Goal: Task Accomplishment & Management: Manage account settings

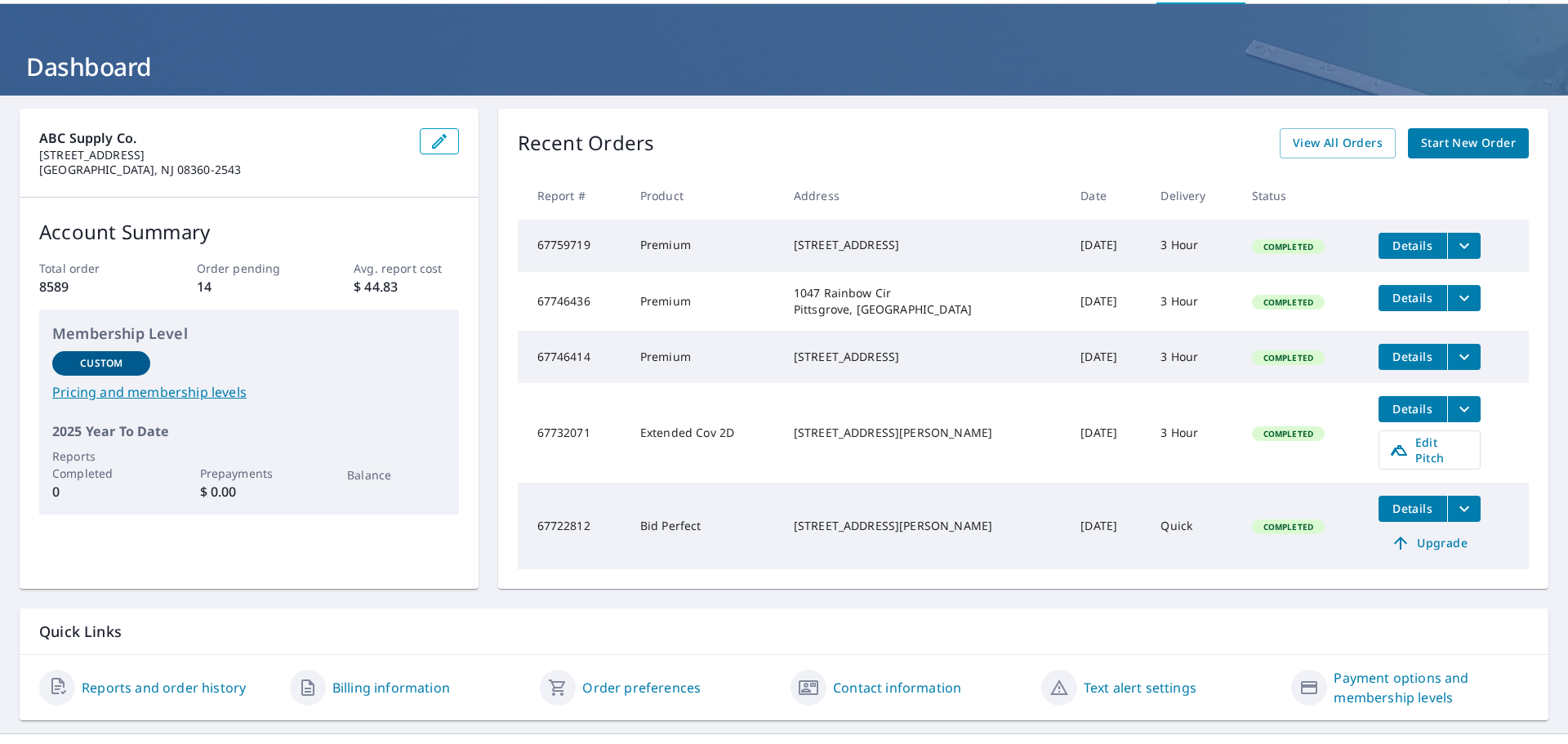
scroll to position [88, 0]
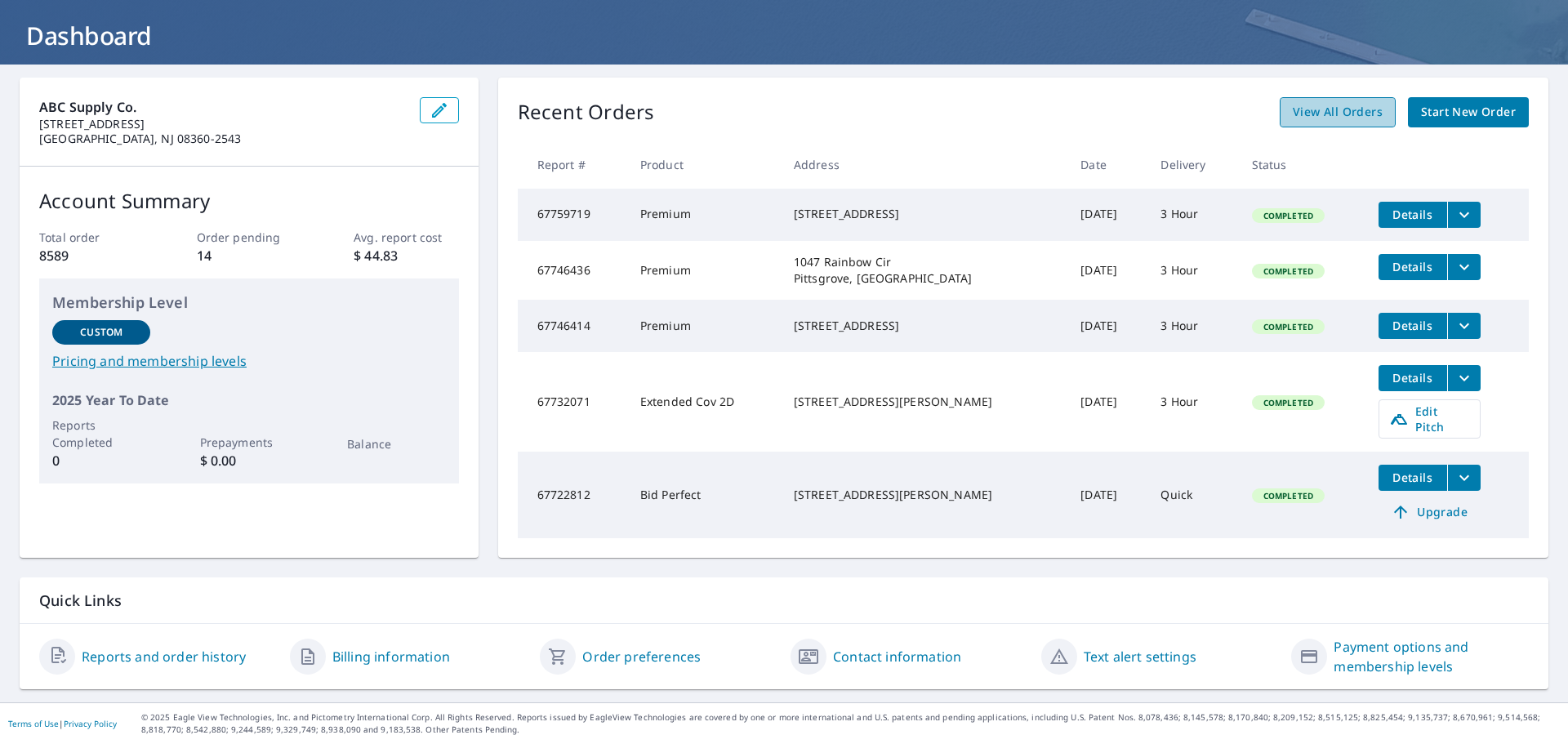
click at [1346, 110] on span "View All Orders" at bounding box center [1338, 112] width 90 height 20
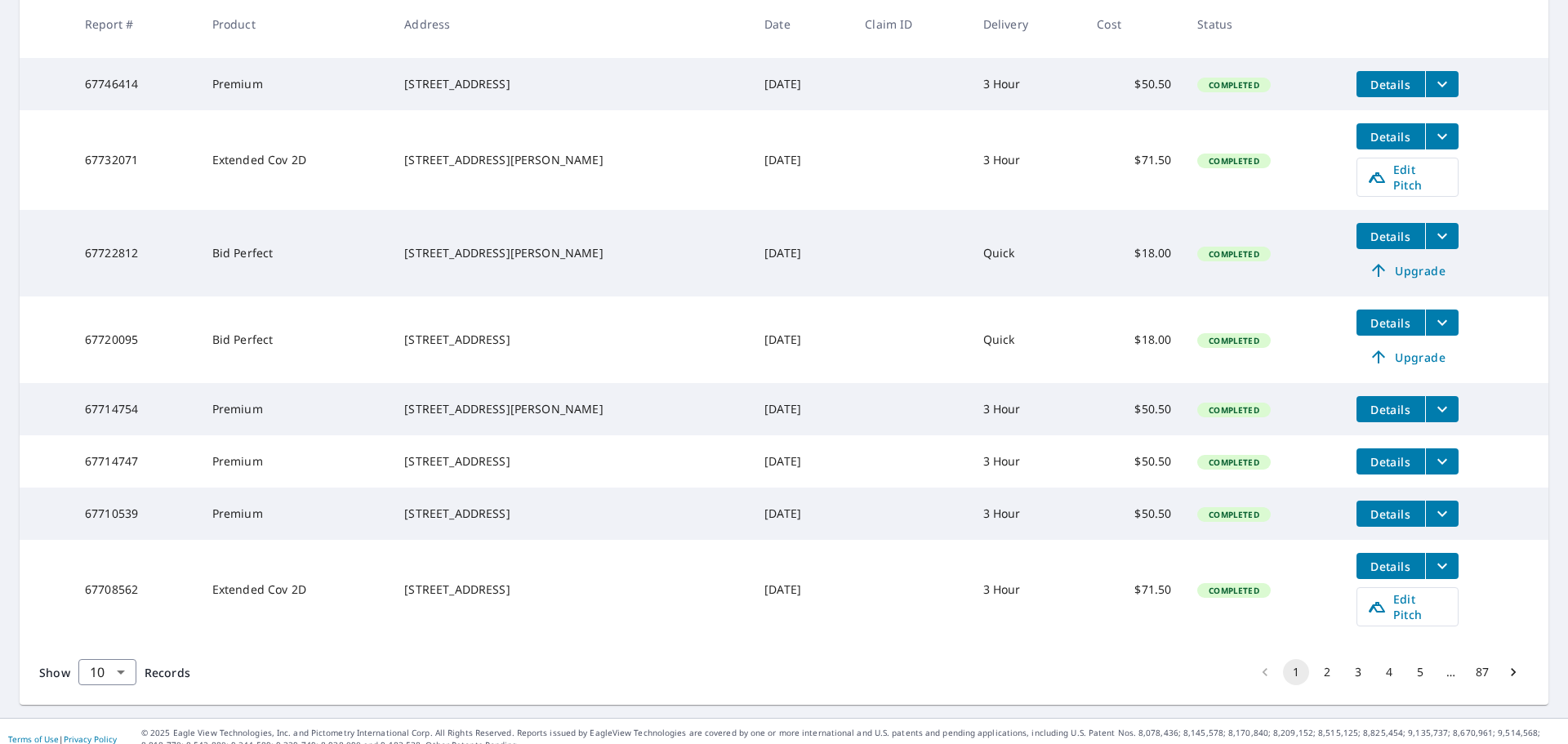
scroll to position [440, 0]
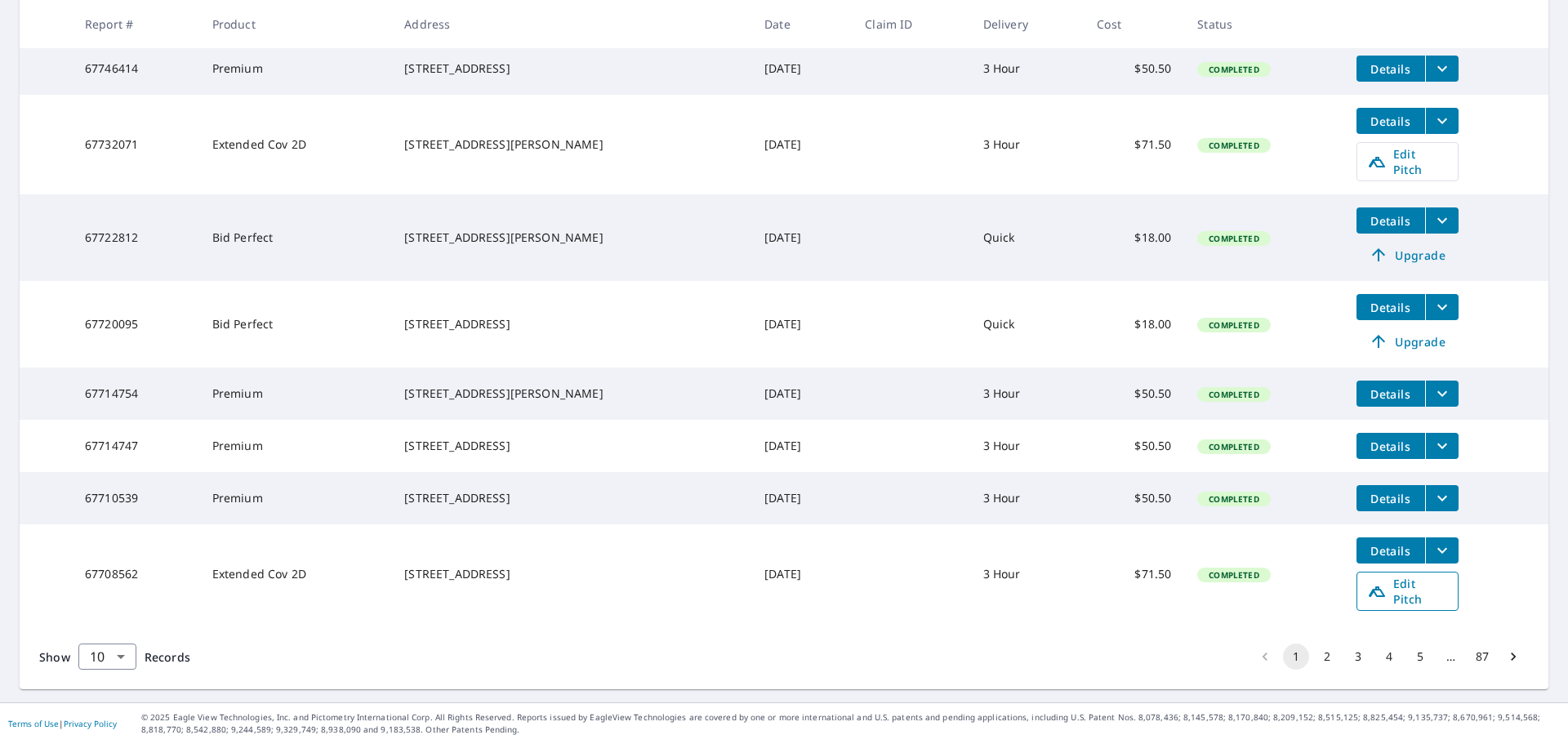
click at [1396, 594] on span "Edit Pitch" at bounding box center [1407, 591] width 81 height 31
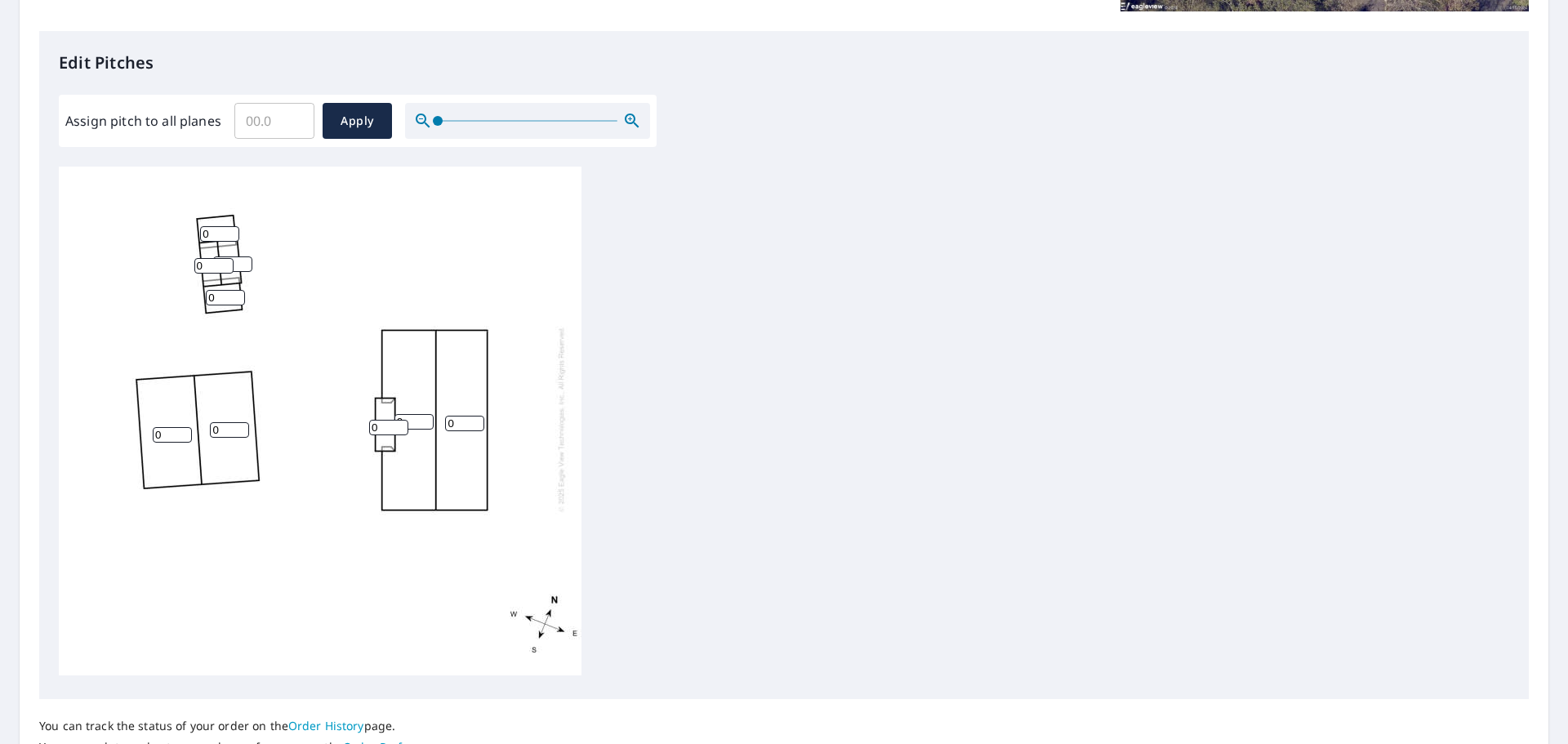
scroll to position [408, 0]
click at [478, 414] on input "0" at bounding box center [464, 422] width 39 height 16
click at [476, 414] on input "1" at bounding box center [464, 422] width 39 height 16
click at [456, 414] on input "1" at bounding box center [464, 422] width 39 height 16
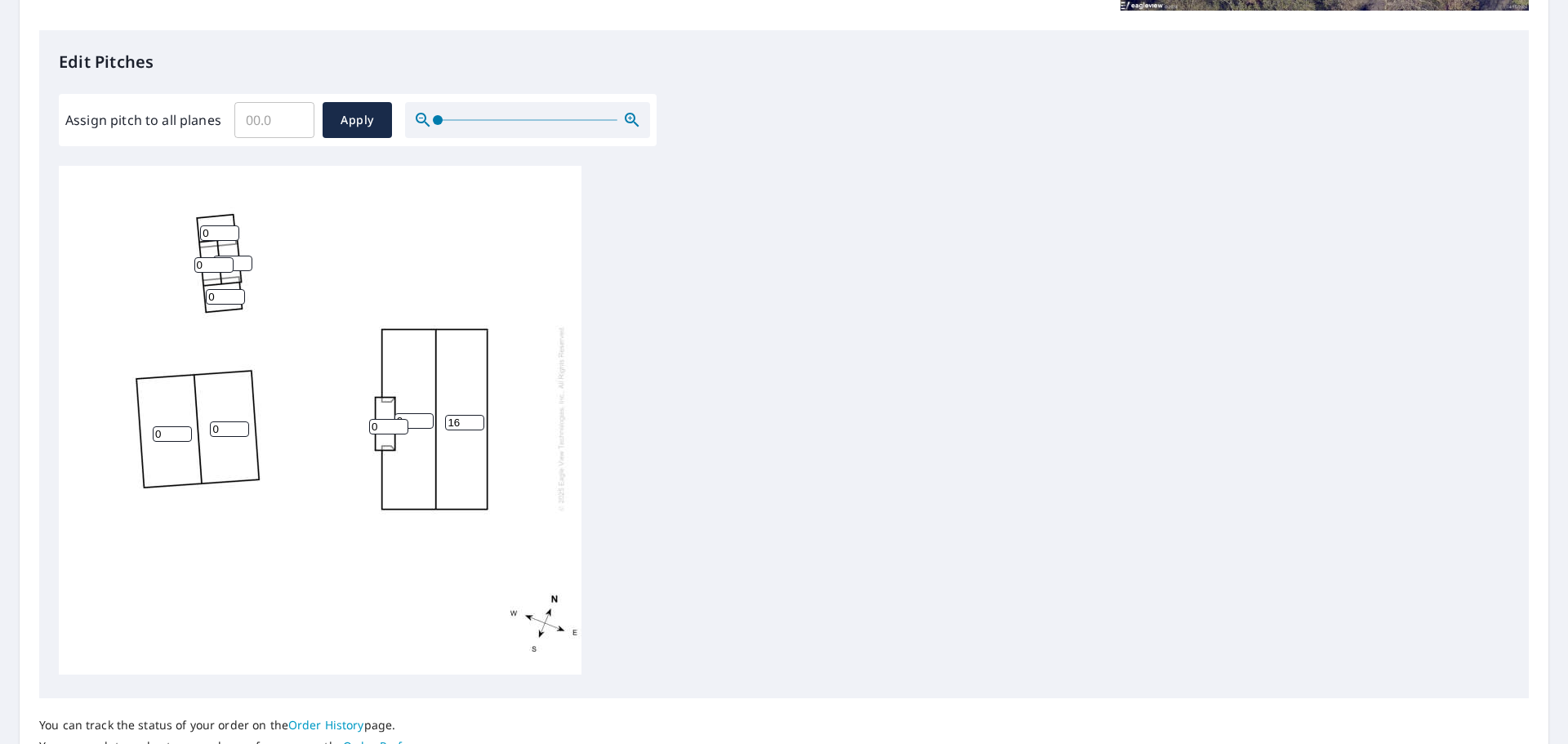
type input "16"
click at [410, 413] on input "0" at bounding box center [414, 421] width 39 height 16
type input "16"
click at [392, 419] on input "0" at bounding box center [388, 427] width 39 height 16
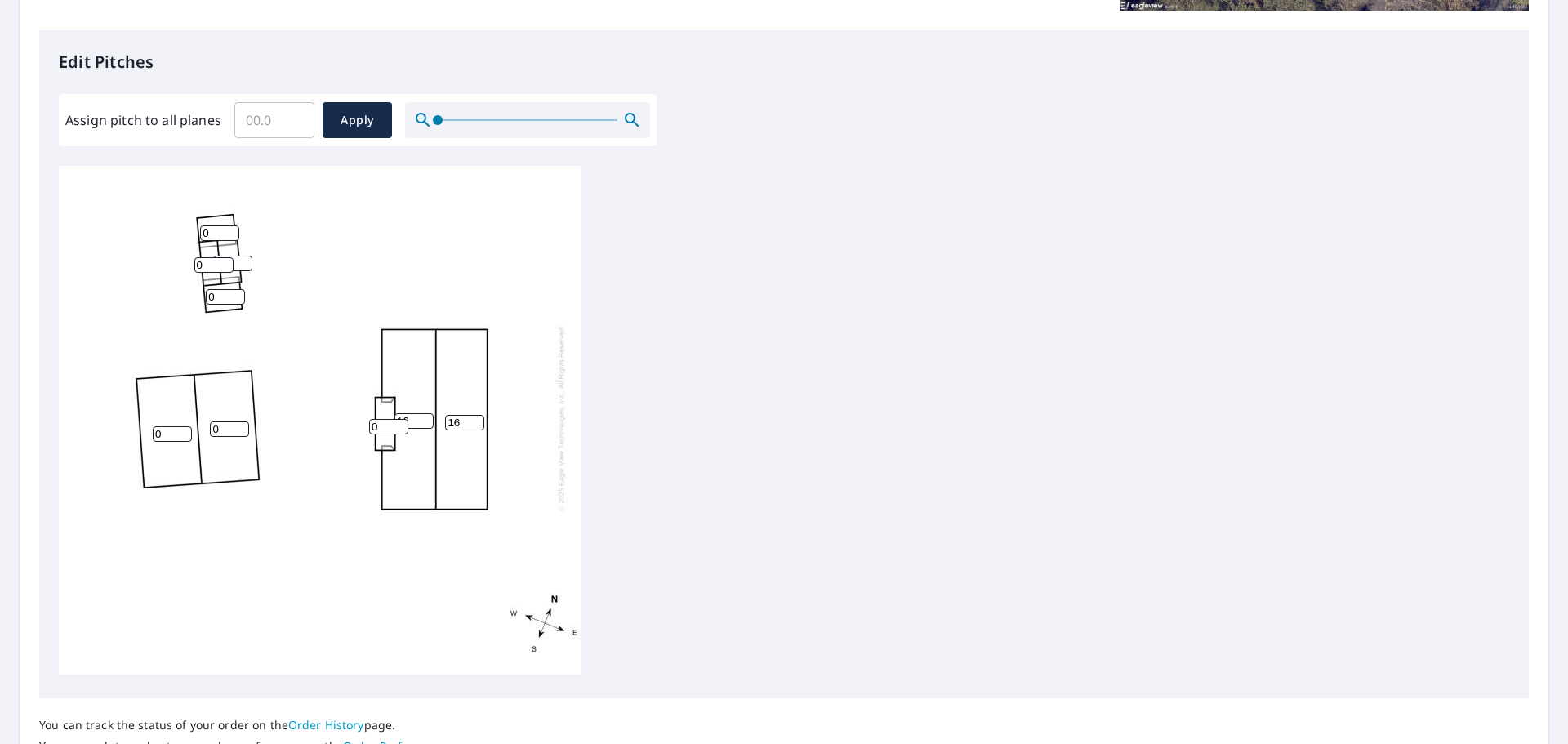
click at [392, 419] on input "0" at bounding box center [388, 427] width 39 height 16
type input "1"
click at [214, 421] on input "0" at bounding box center [229, 429] width 39 height 16
type input "10"
click at [157, 427] on input "0" at bounding box center [172, 434] width 39 height 16
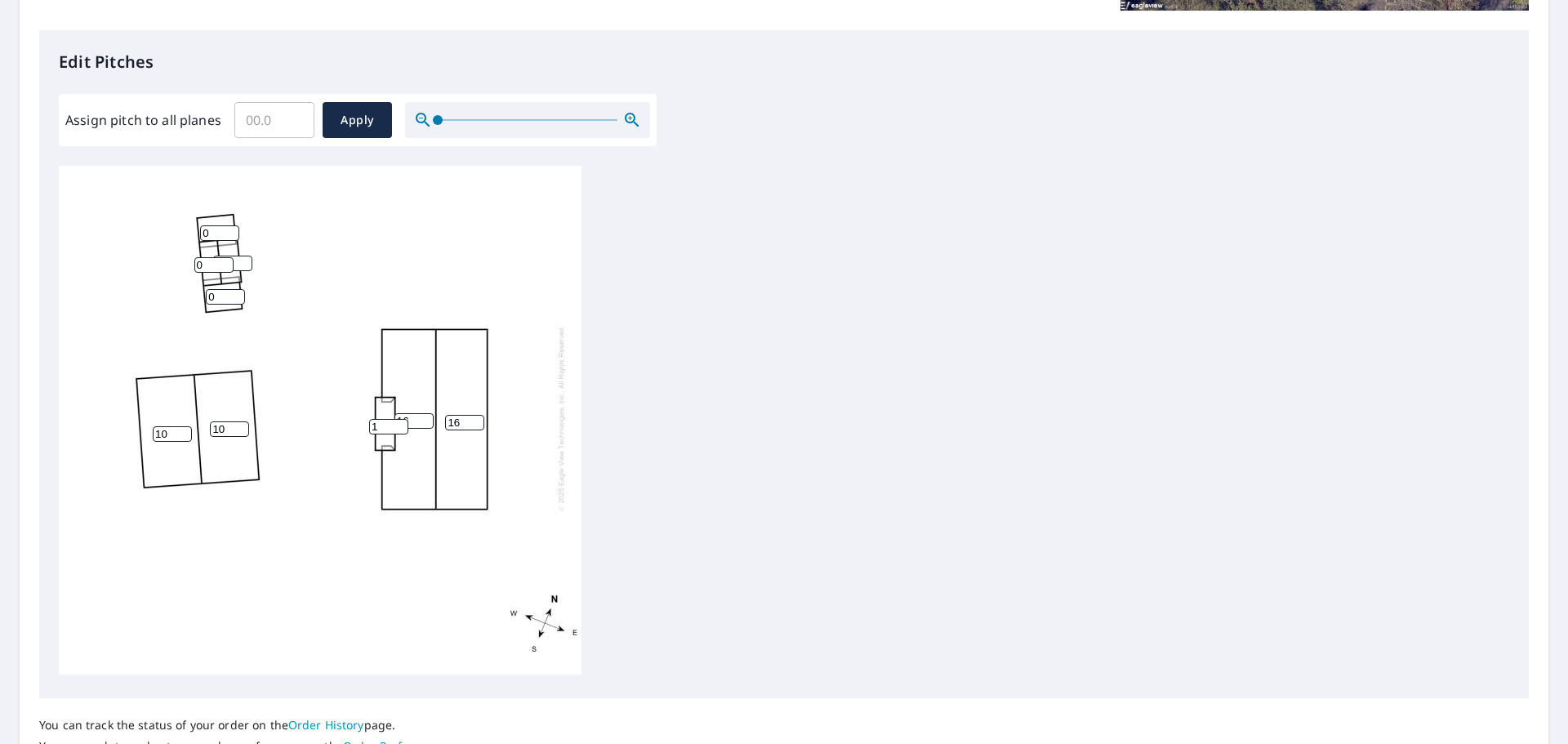
type input "10"
click at [201, 225] on input "0" at bounding box center [219, 233] width 39 height 16
type input "10"
click at [197, 257] on input "0" at bounding box center [214, 265] width 39 height 16
type input "10"
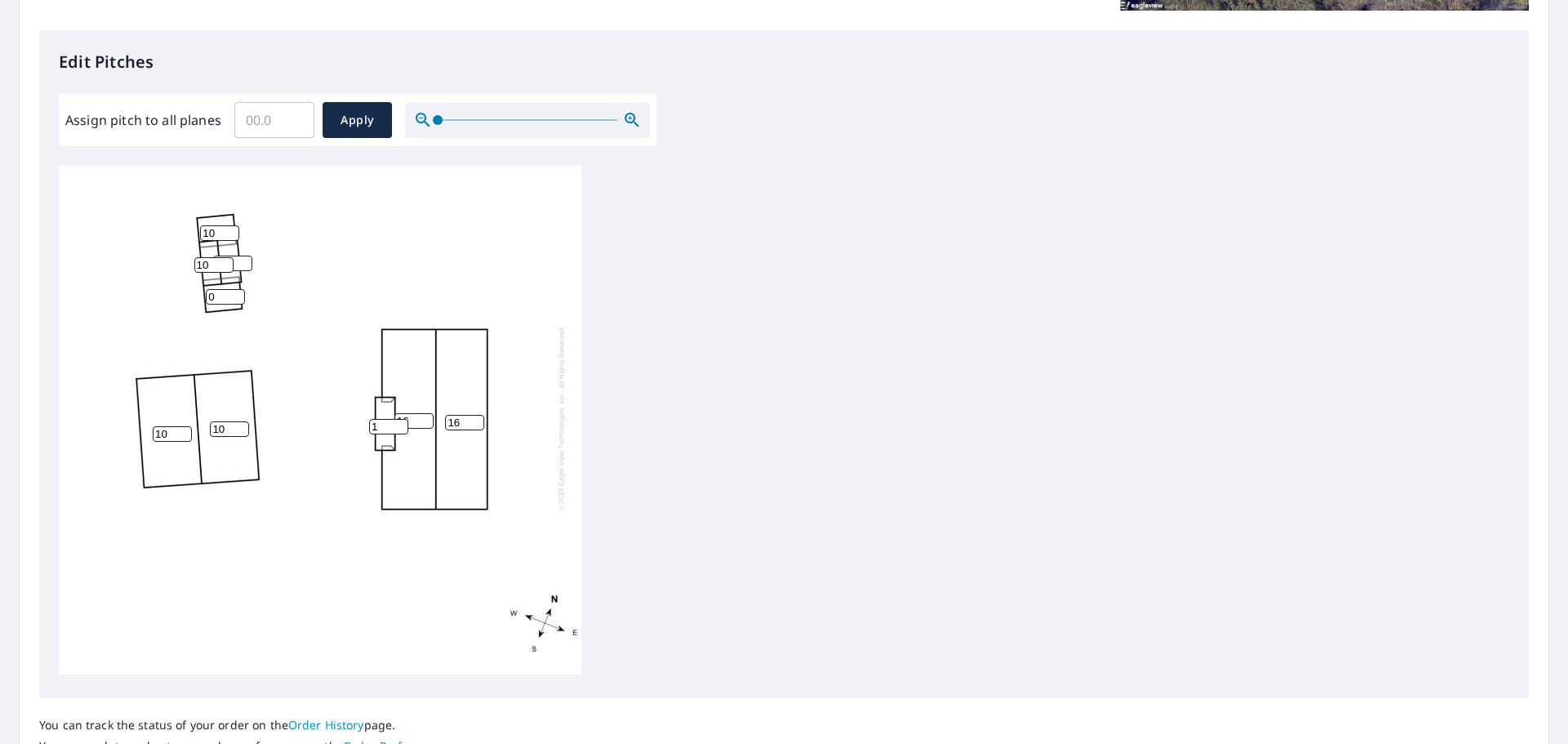
click at [207, 289] on input "0" at bounding box center [225, 297] width 39 height 16
type input "10"
click at [949, 392] on div "16 16 10 10 10 10 1 0 10" at bounding box center [784, 422] width 1450 height 513
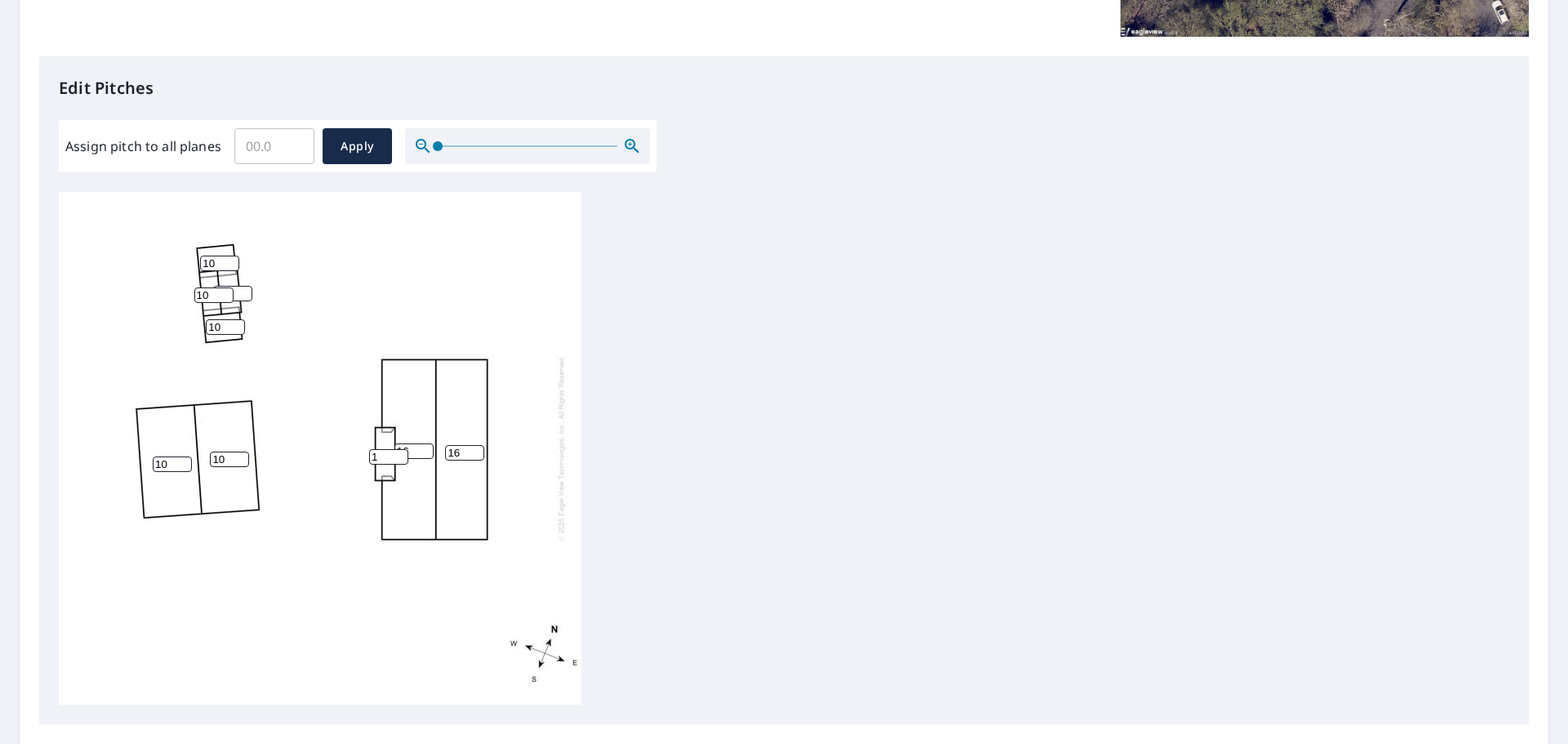
scroll to position [140, 0]
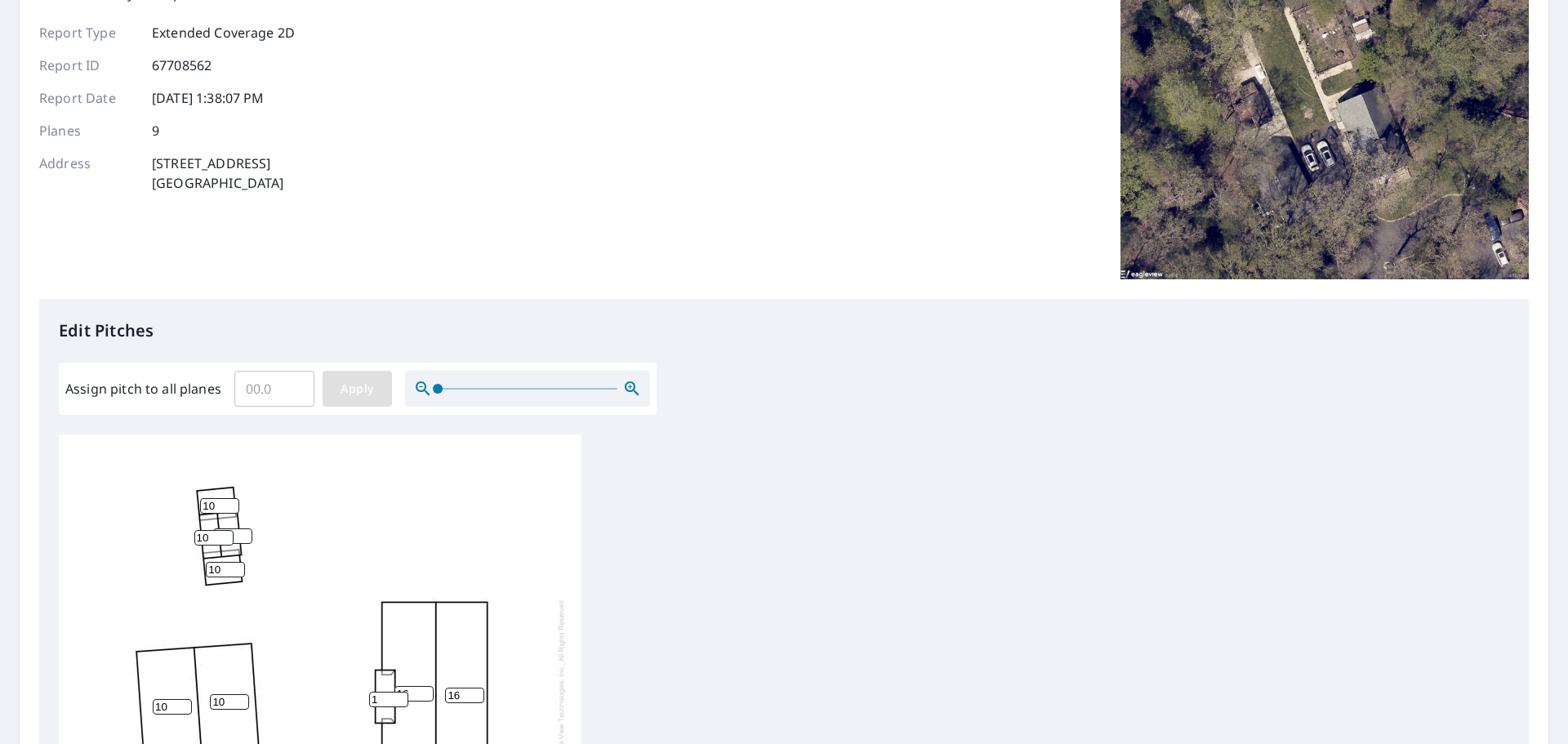
click at [376, 387] on span "Apply" at bounding box center [358, 388] width 44 height 20
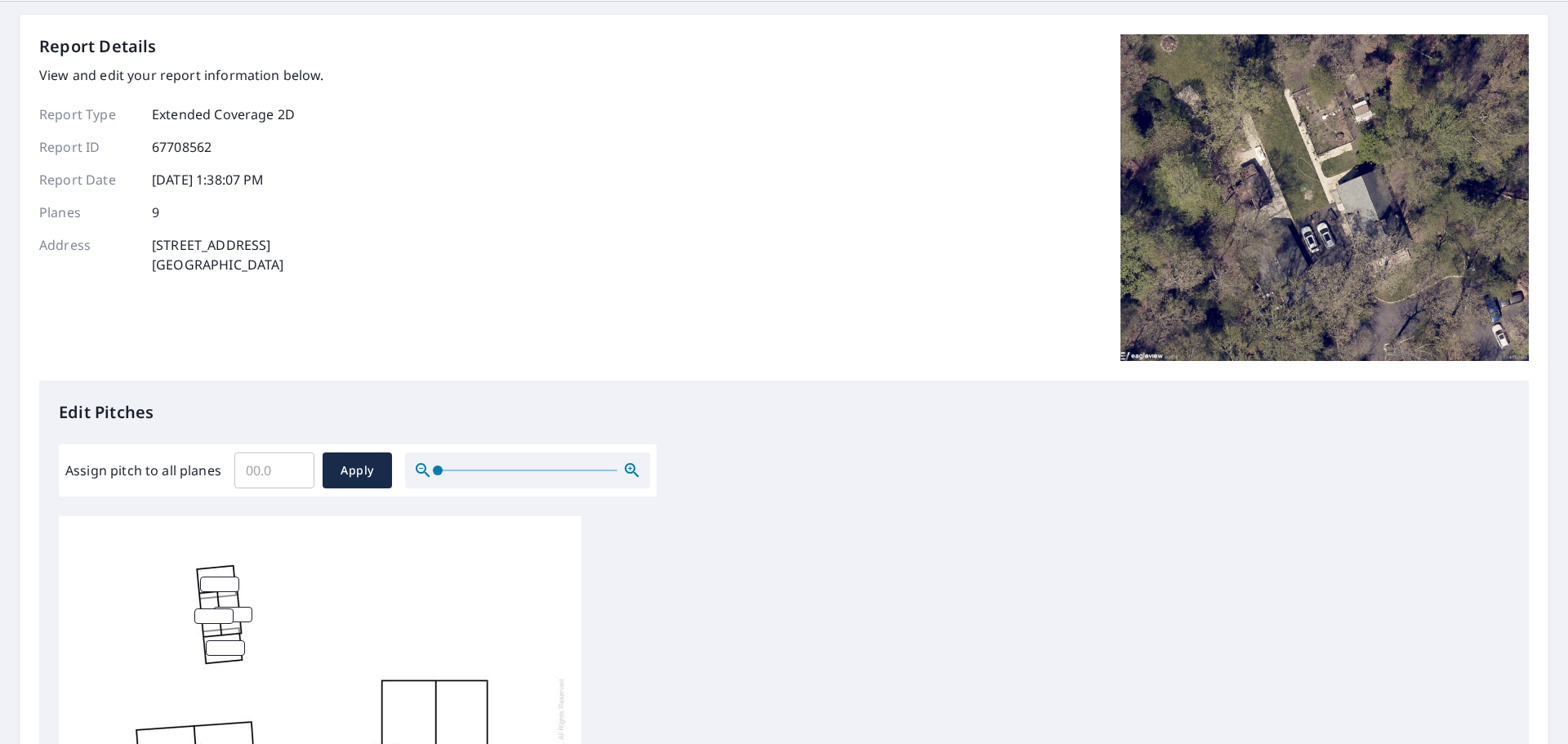
scroll to position [0, 0]
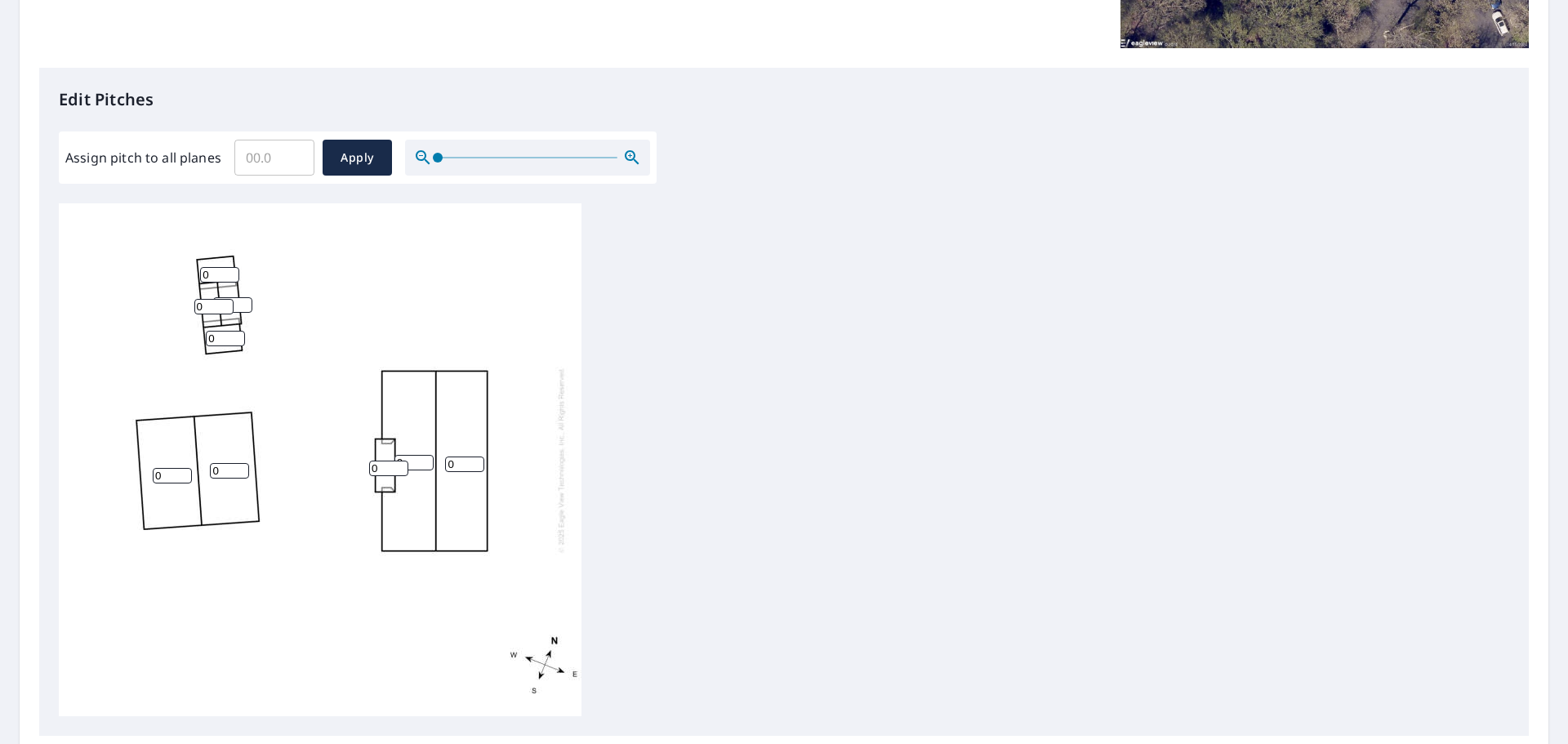
scroll to position [408, 0]
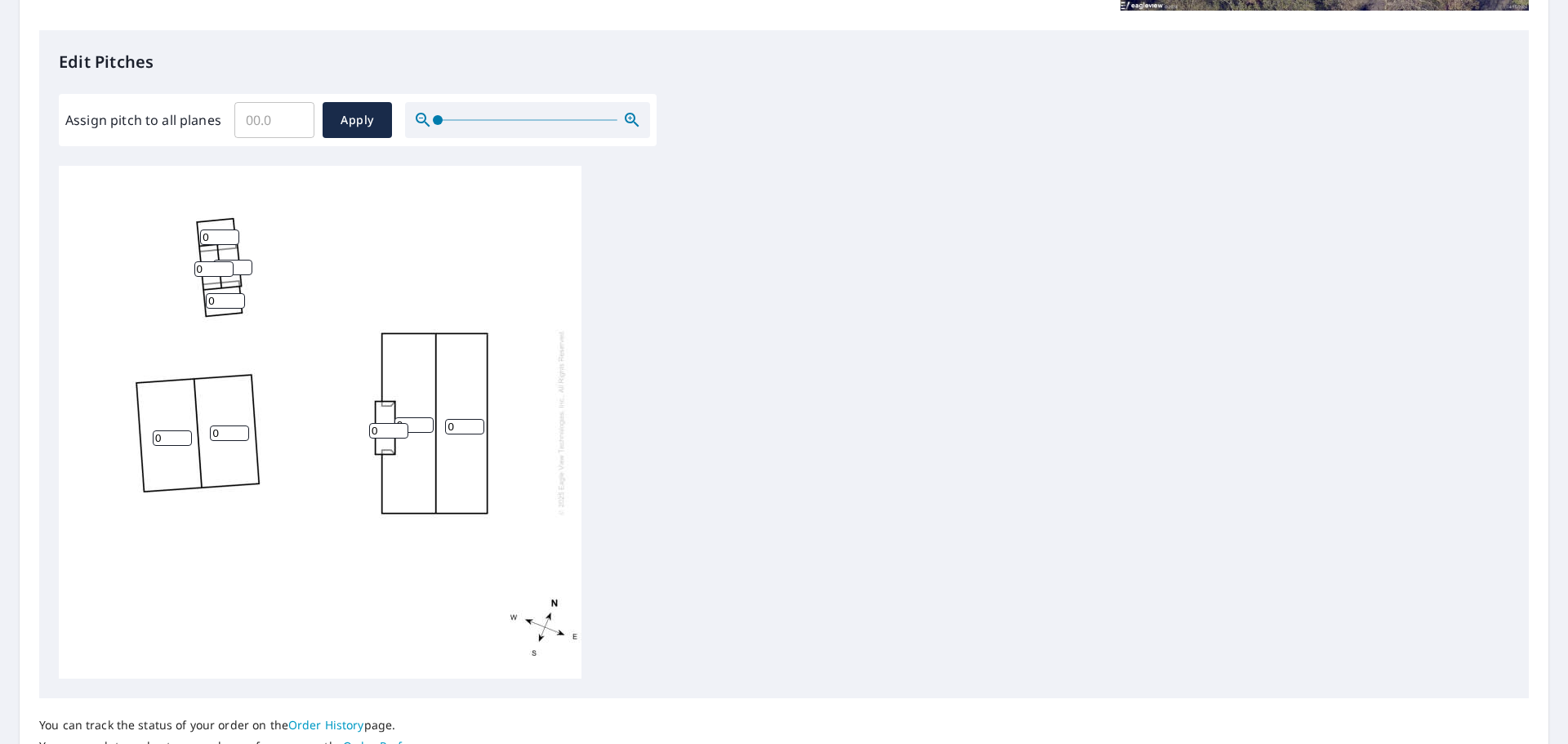
click at [456, 424] on input "0" at bounding box center [464, 427] width 39 height 16
type input "16"
click at [406, 423] on input "0" at bounding box center [388, 431] width 39 height 16
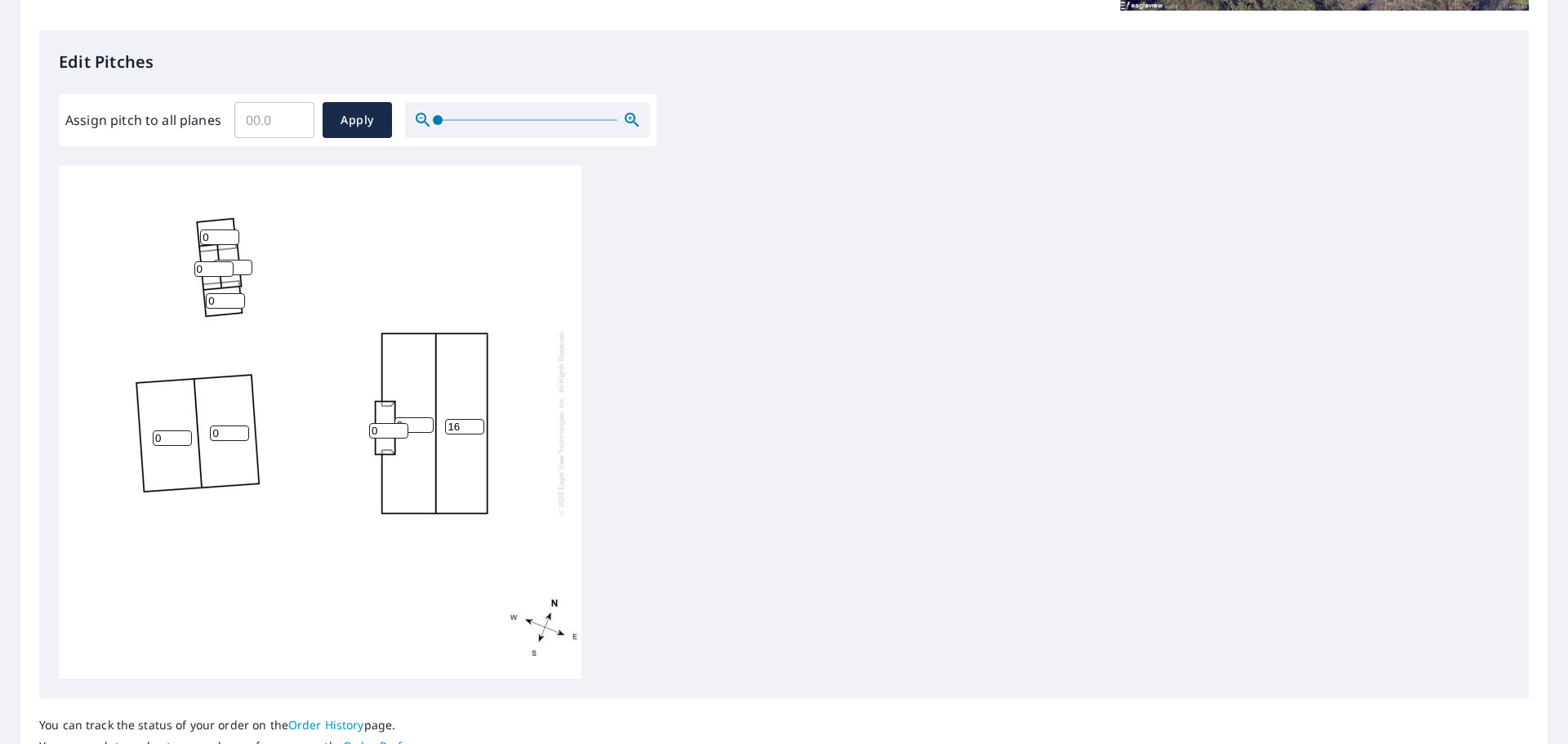
click at [406, 423] on input "0" at bounding box center [388, 431] width 39 height 16
click at [411, 422] on input "0" at bounding box center [414, 425] width 39 height 16
type input "16"
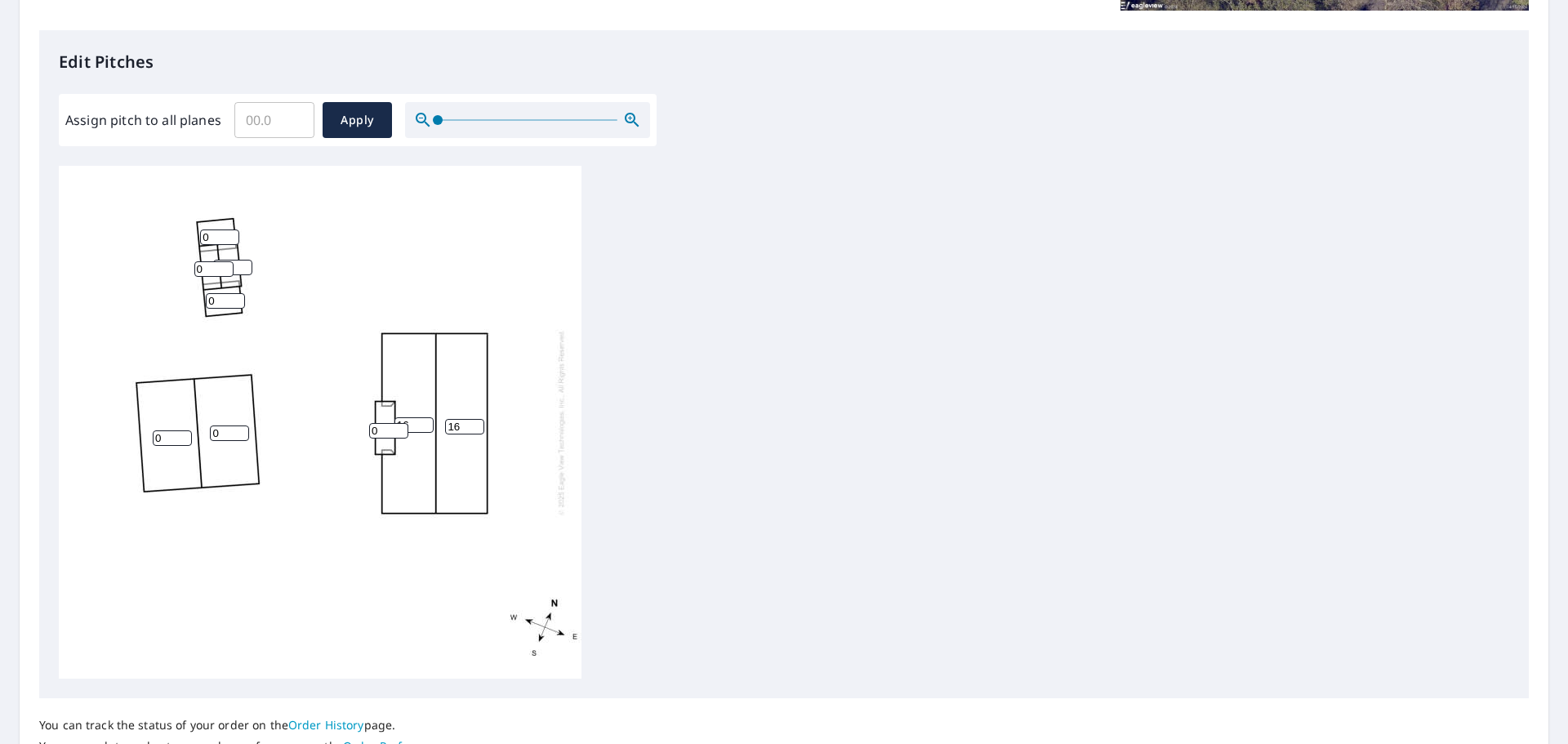
click at [387, 429] on input "0" at bounding box center [388, 431] width 39 height 16
type input "16"
click at [231, 430] on input "0" at bounding box center [229, 433] width 39 height 16
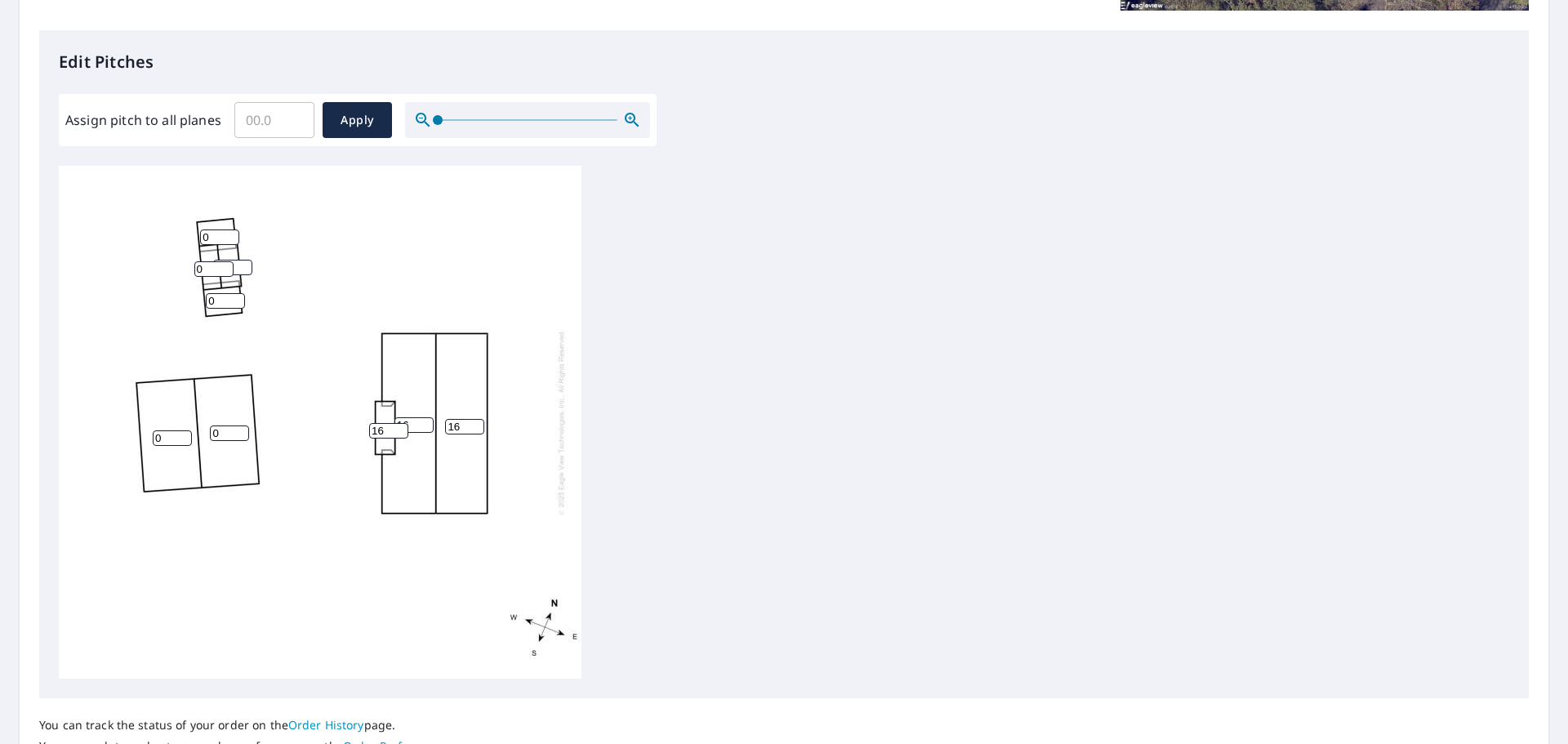
click at [231, 430] on input "0" at bounding box center [229, 433] width 39 height 16
type input "10"
click at [154, 440] on input "0" at bounding box center [172, 438] width 39 height 16
type input "10"
click at [216, 237] on input "0" at bounding box center [219, 237] width 39 height 16
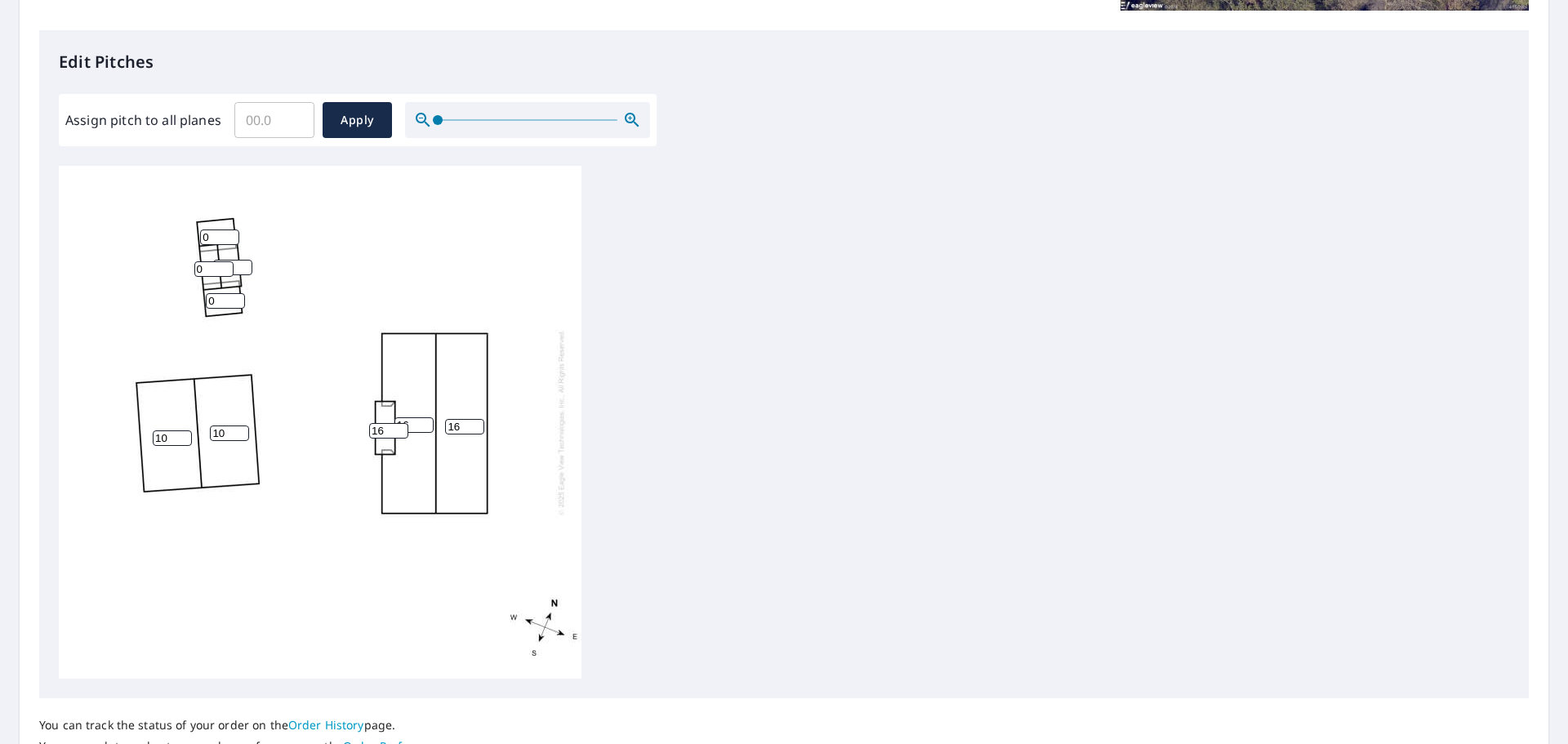
click at [216, 236] on input "0" at bounding box center [219, 237] width 39 height 16
type input "10"
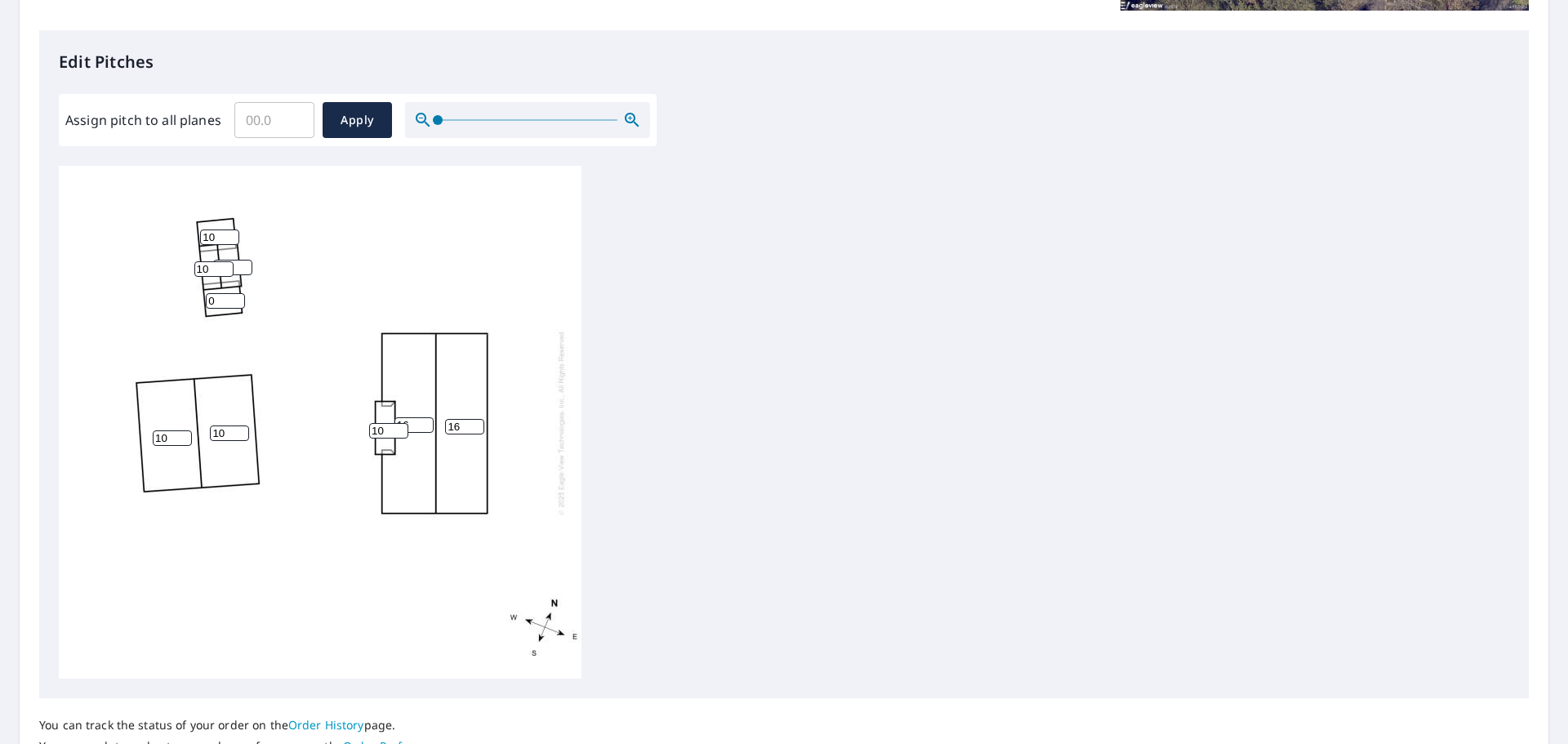
type input "10"
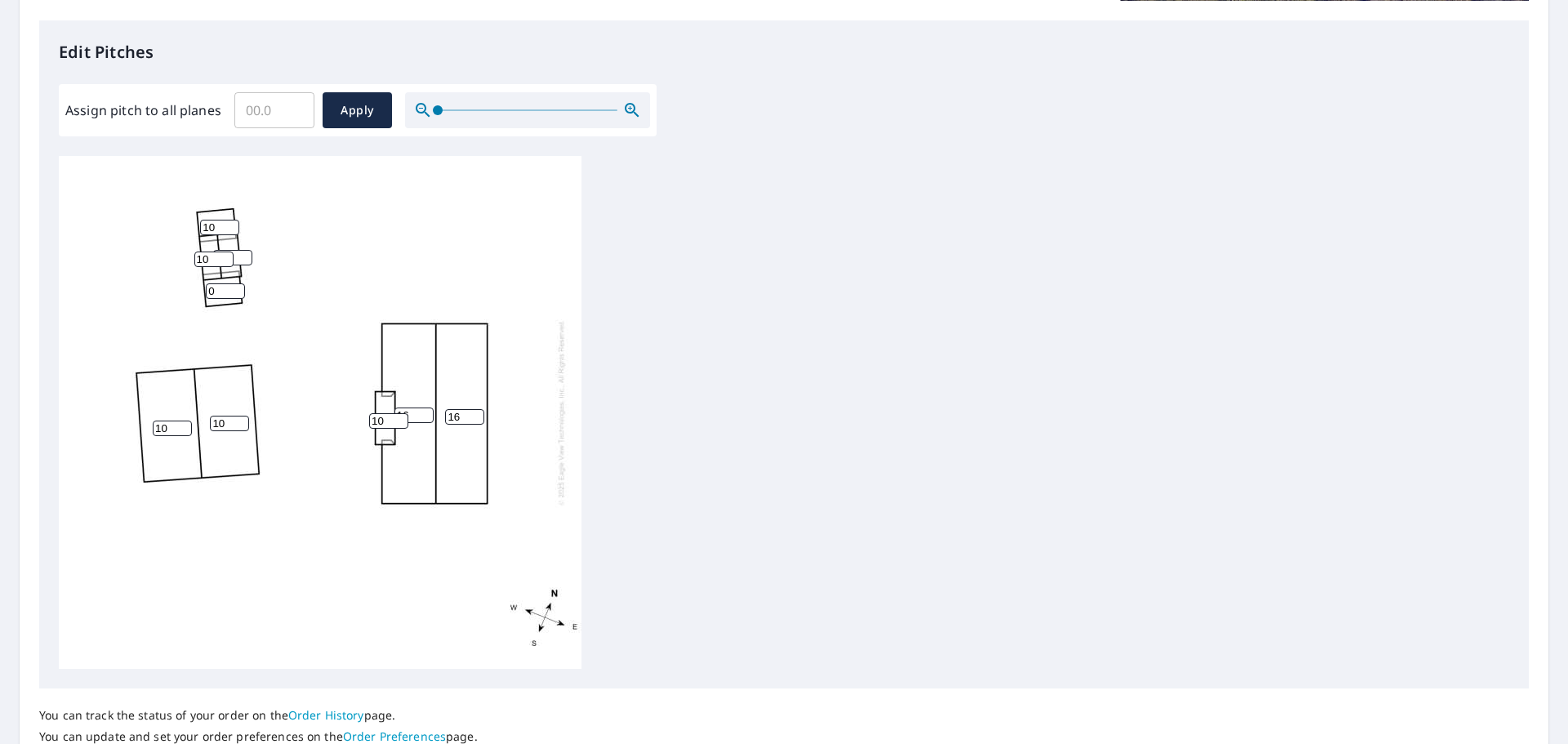
scroll to position [548, 0]
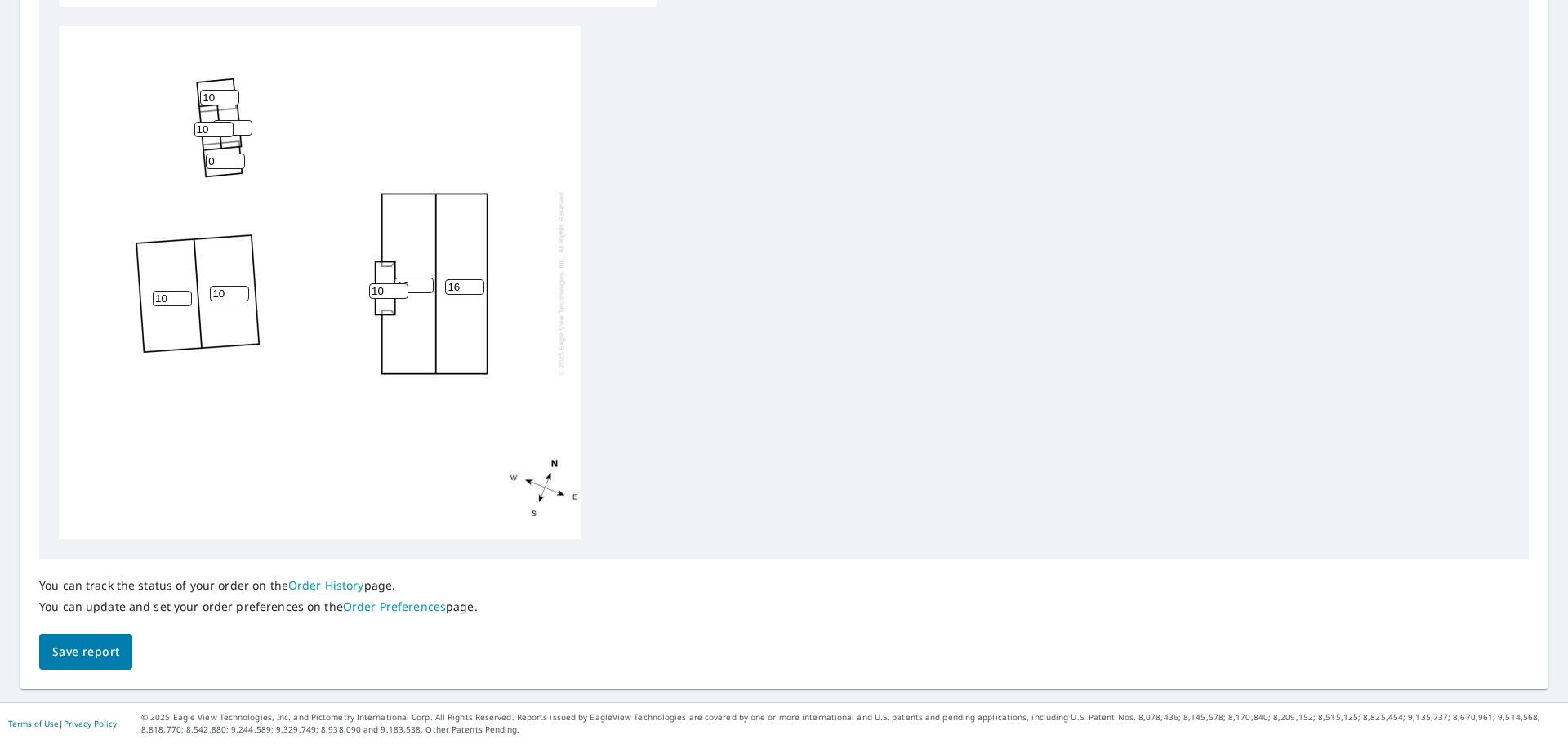
click at [226, 167] on input "0" at bounding box center [225, 161] width 39 height 16
type input "10"
click at [721, 208] on div "16 16 10 10 10 10 10 0 10" at bounding box center [784, 283] width 1450 height 513
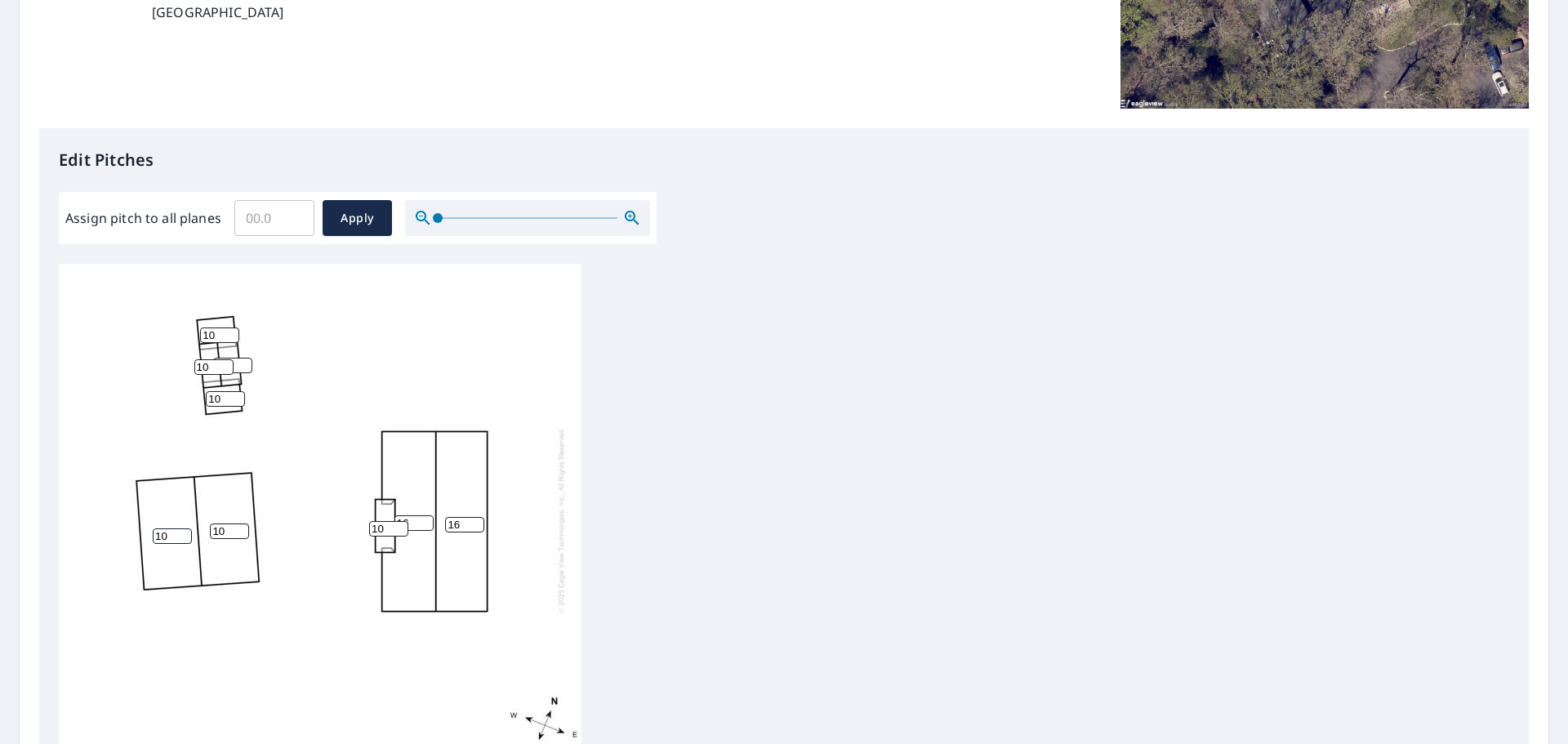
scroll to position [303, 0]
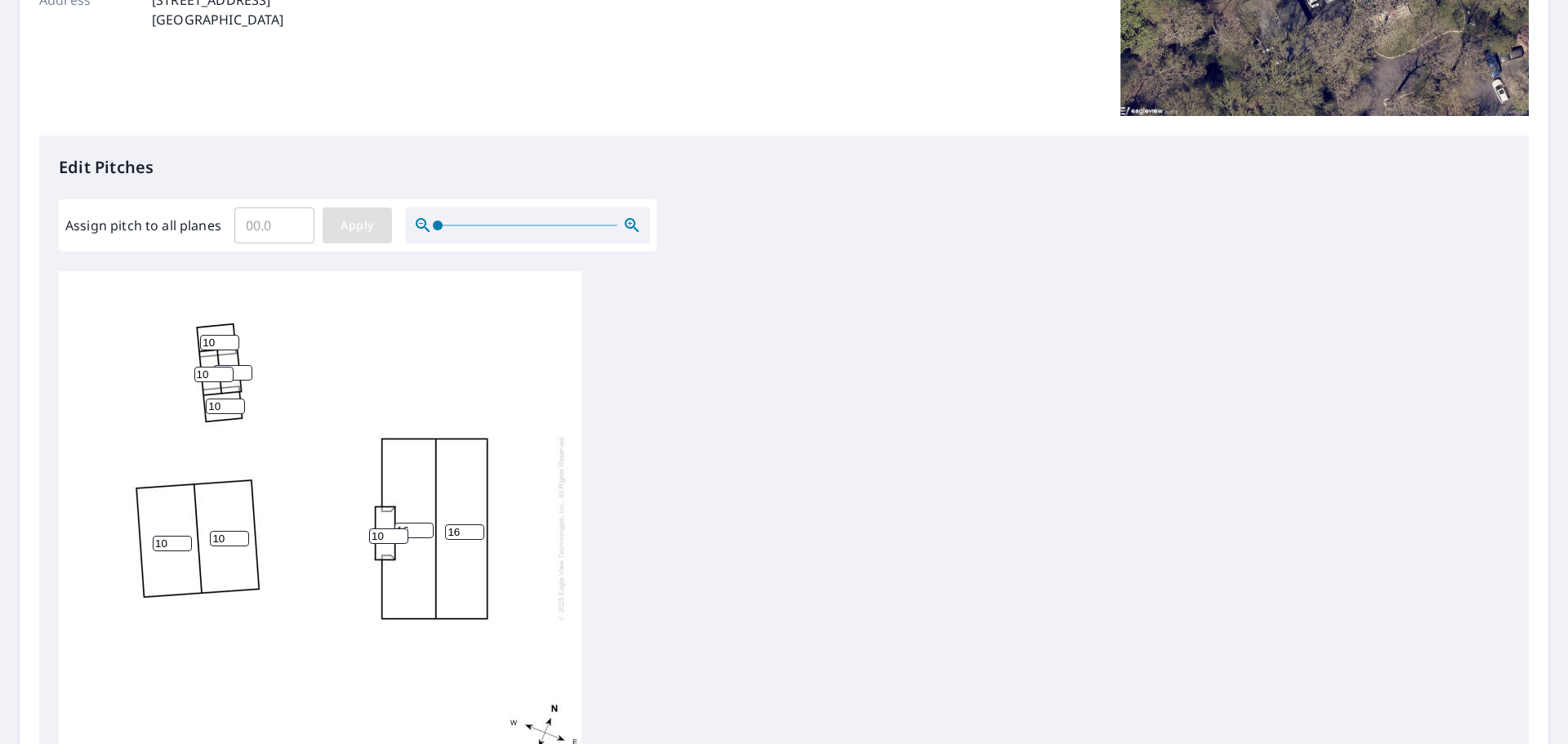
click at [380, 225] on button "Apply" at bounding box center [358, 225] width 70 height 36
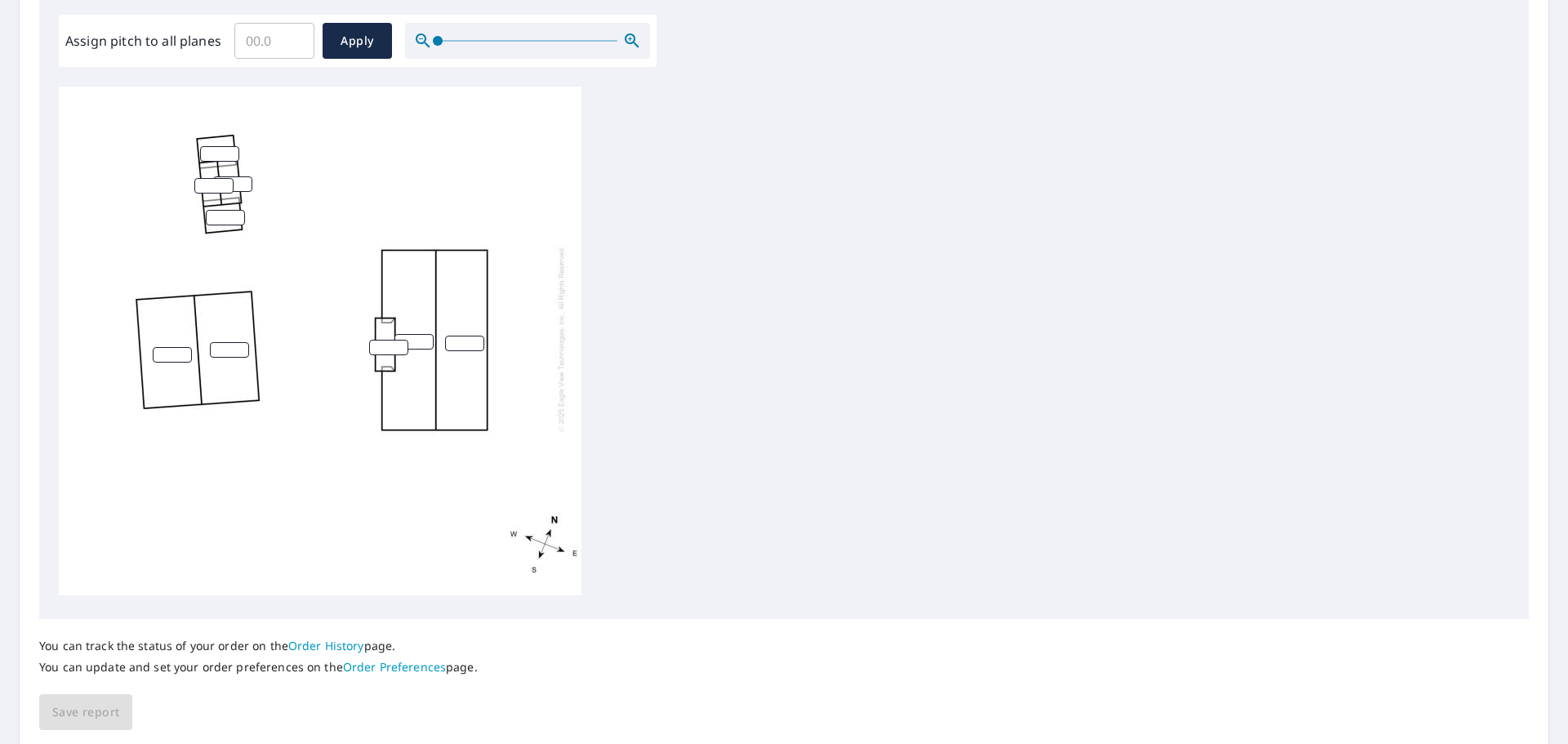
scroll to position [548, 0]
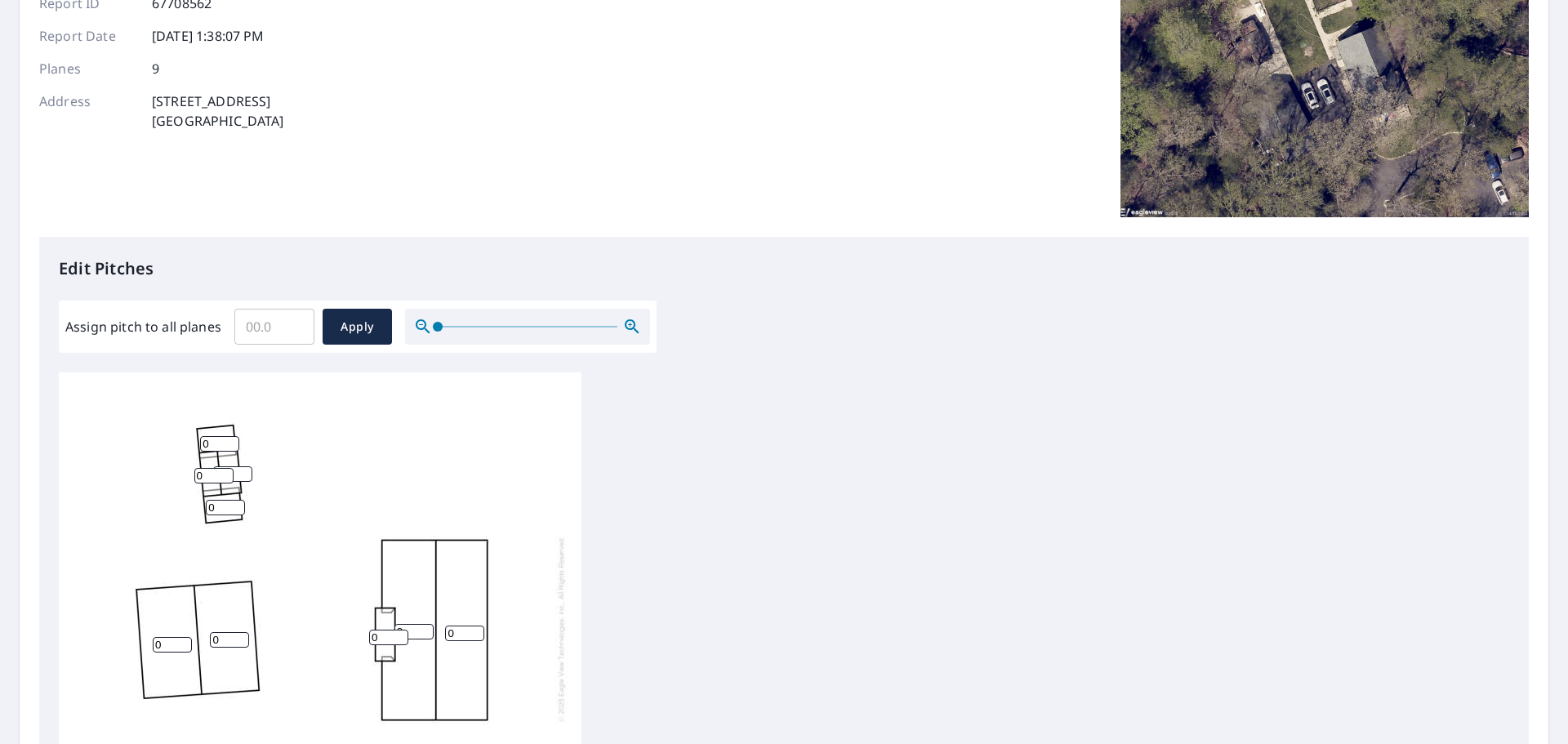
scroll to position [548, 0]
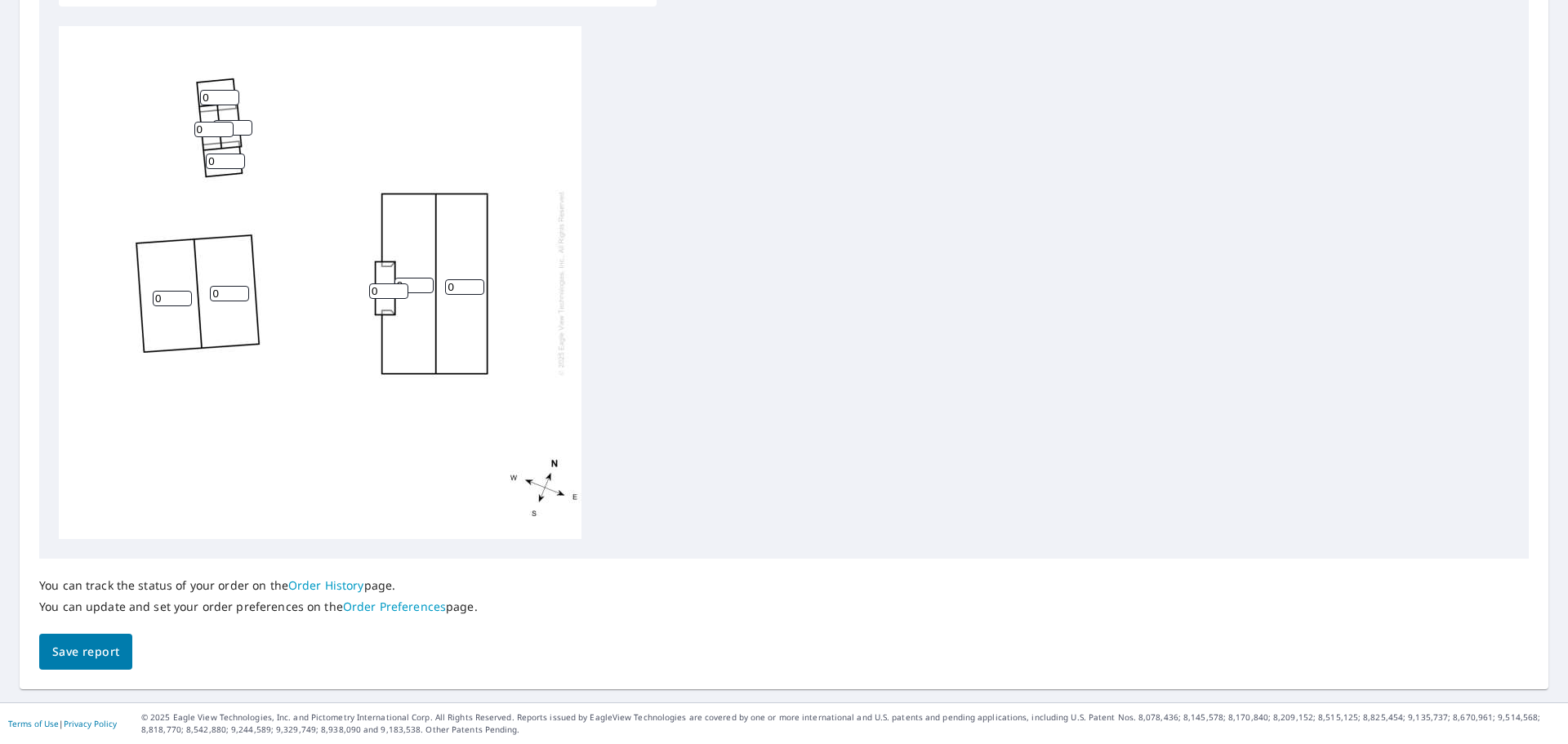
click at [468, 290] on input "0" at bounding box center [464, 287] width 39 height 16
type input "16"
click at [421, 286] on input "0" at bounding box center [414, 285] width 39 height 16
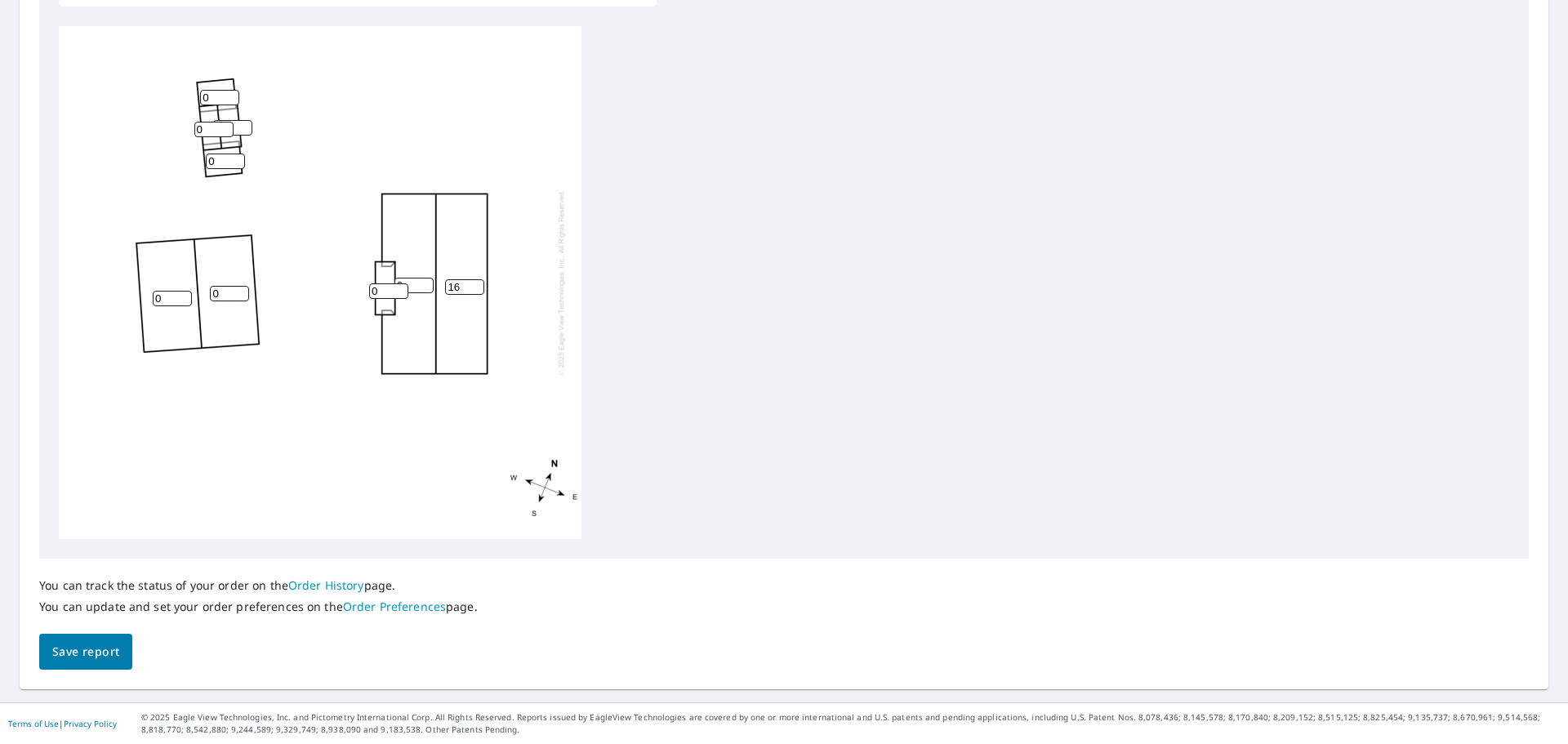
click at [413, 284] on input "0" at bounding box center [414, 285] width 39 height 16
type input "16"
click at [383, 288] on input "0" at bounding box center [388, 291] width 39 height 16
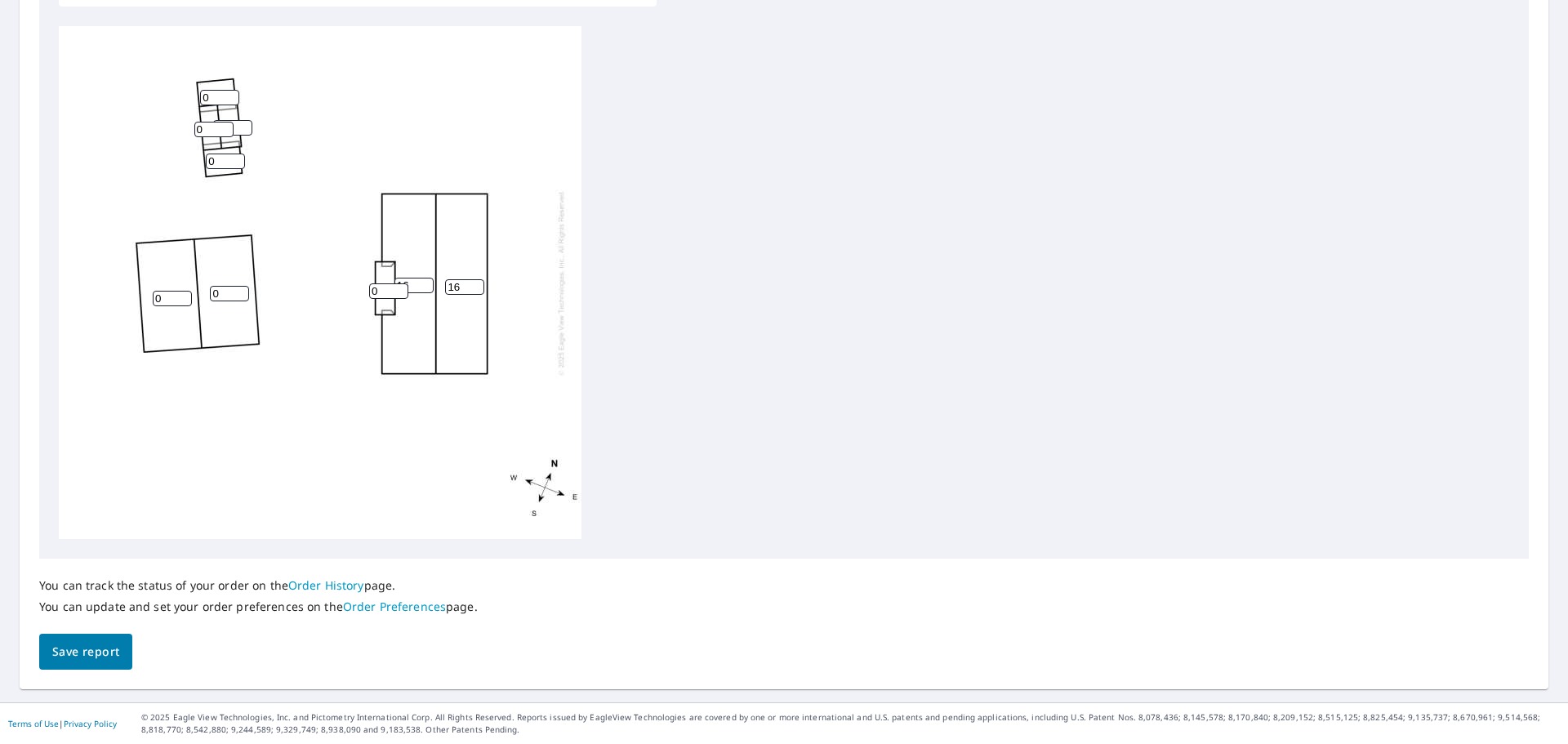
click at [383, 287] on input "0" at bounding box center [388, 291] width 39 height 16
type input "16"
click at [223, 285] on div "16 16 0 0 0 0 16 0 0" at bounding box center [319, 283] width 523 height 513
click at [224, 290] on input "0" at bounding box center [229, 294] width 39 height 16
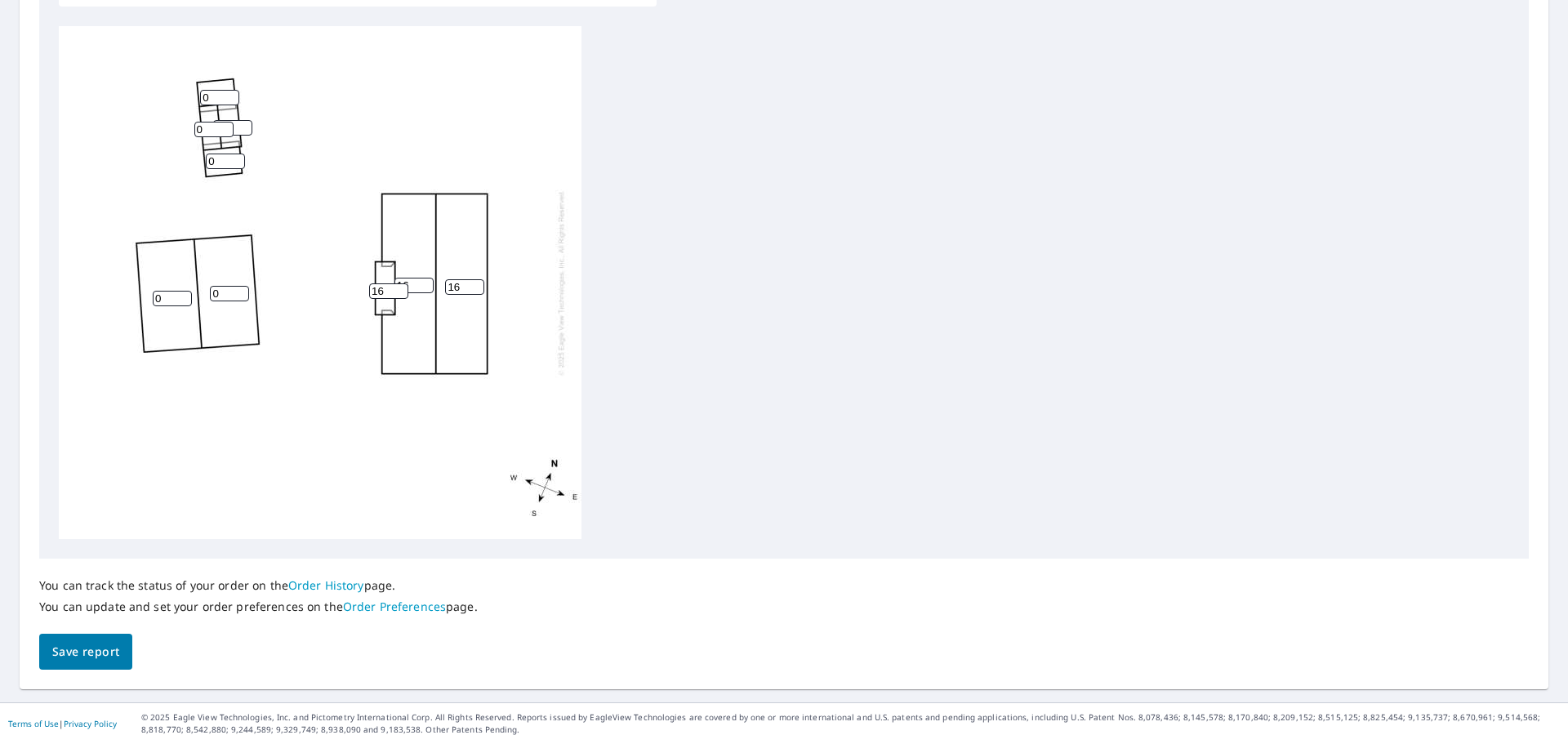
click at [224, 290] on input "0" at bounding box center [229, 294] width 39 height 16
click at [225, 290] on input "0" at bounding box center [229, 294] width 39 height 16
type input "10"
click at [167, 300] on input "0" at bounding box center [172, 298] width 39 height 16
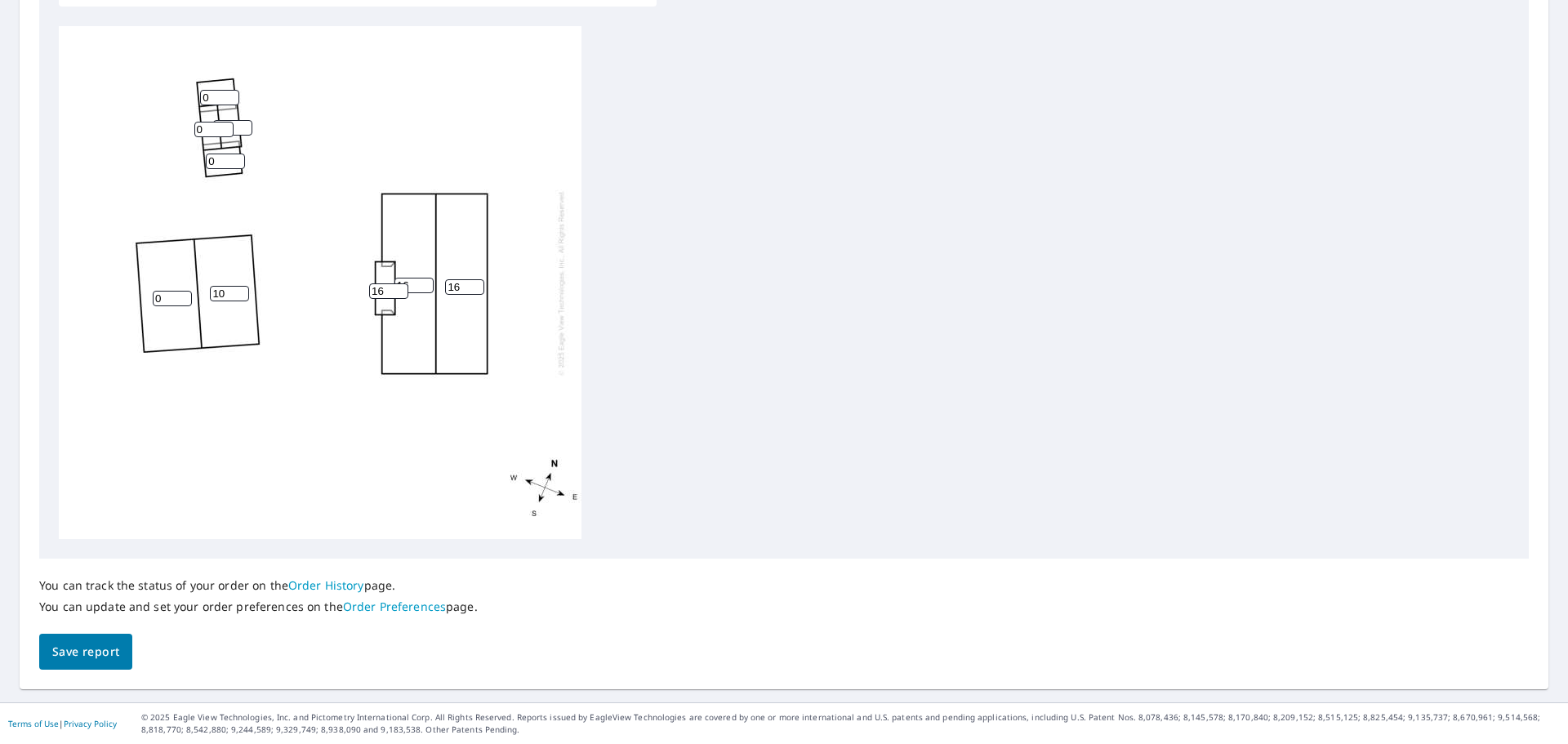
click at [167, 300] on input "0" at bounding box center [172, 298] width 39 height 16
type input "10"
click at [211, 93] on input "0" at bounding box center [219, 98] width 39 height 16
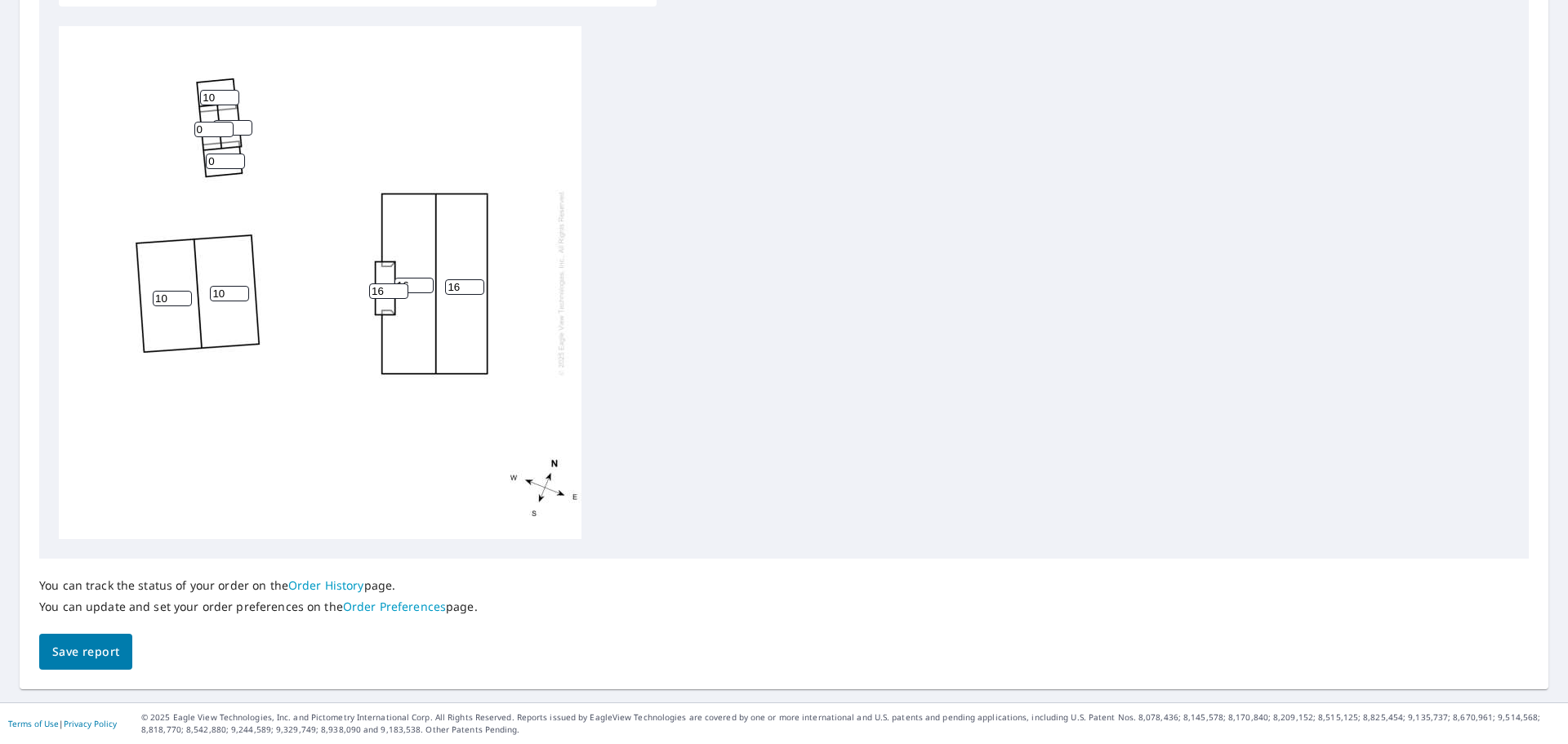
type input "10"
click at [204, 128] on input "0" at bounding box center [214, 129] width 39 height 16
type input "10"
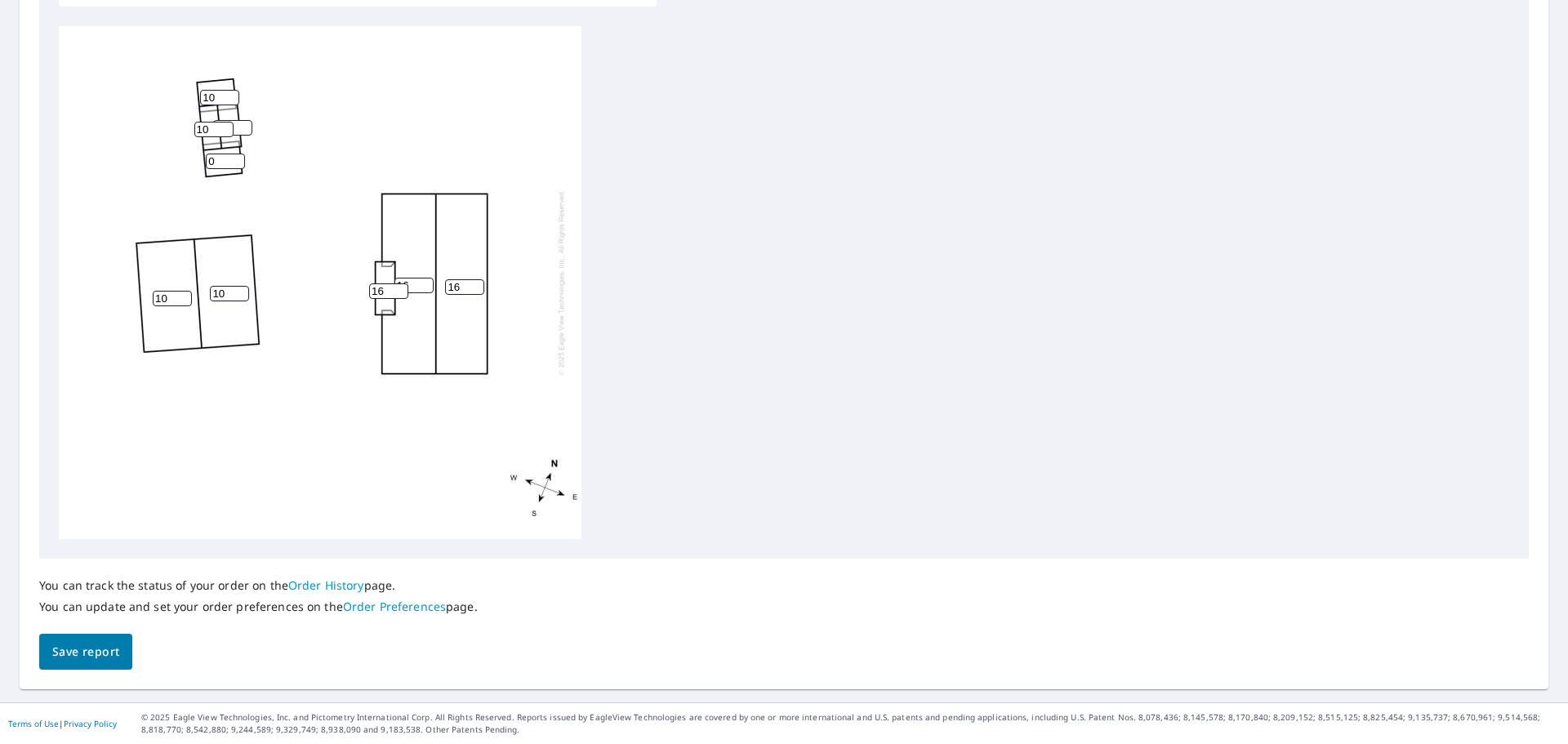
click at [226, 160] on input "0" at bounding box center [225, 161] width 39 height 16
click at [226, 159] on input "0" at bounding box center [225, 161] width 39 height 16
type input "10"
click at [99, 652] on span "Save report" at bounding box center [86, 652] width 67 height 20
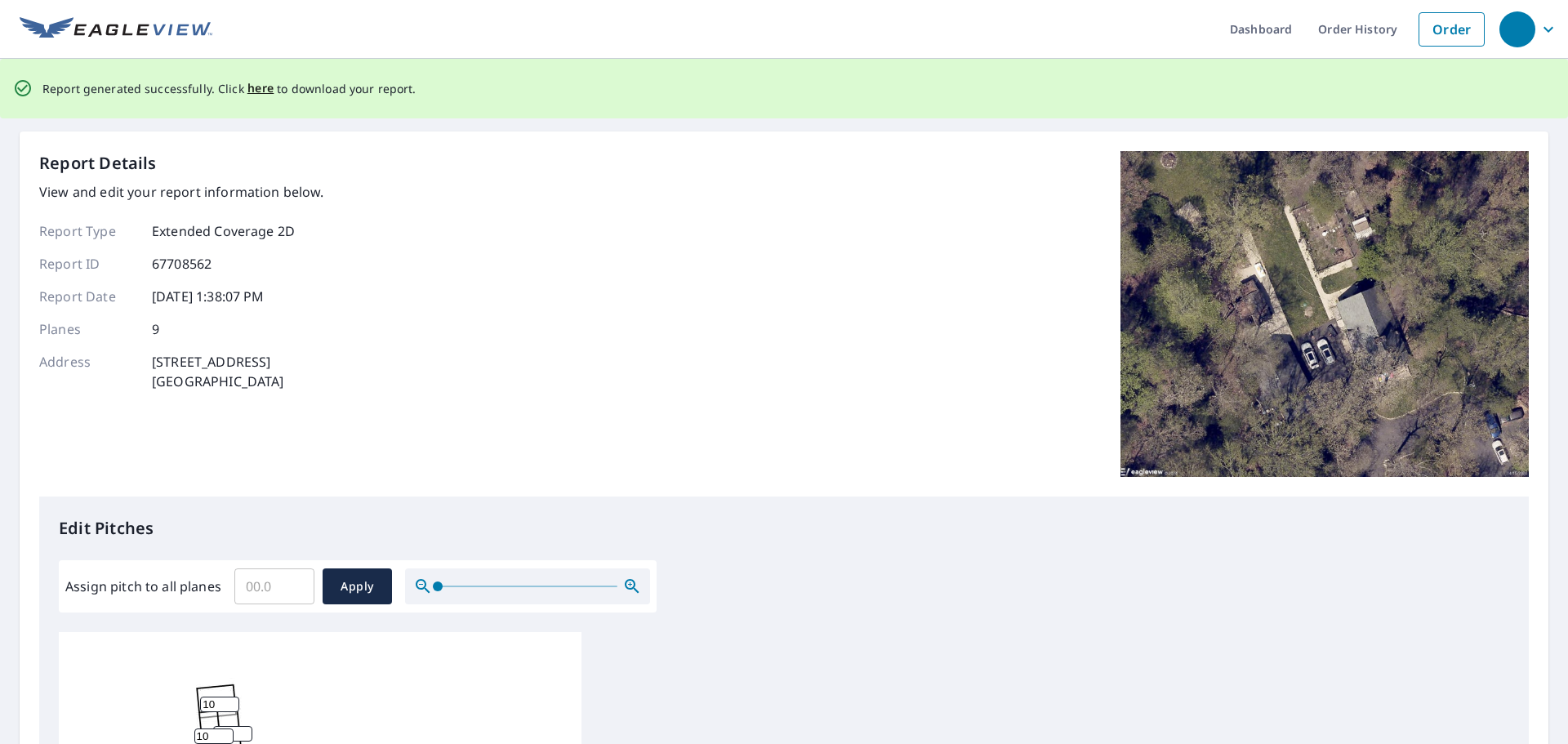
scroll to position [0, 0]
click at [1335, 31] on link "Order History" at bounding box center [1358, 30] width 106 height 59
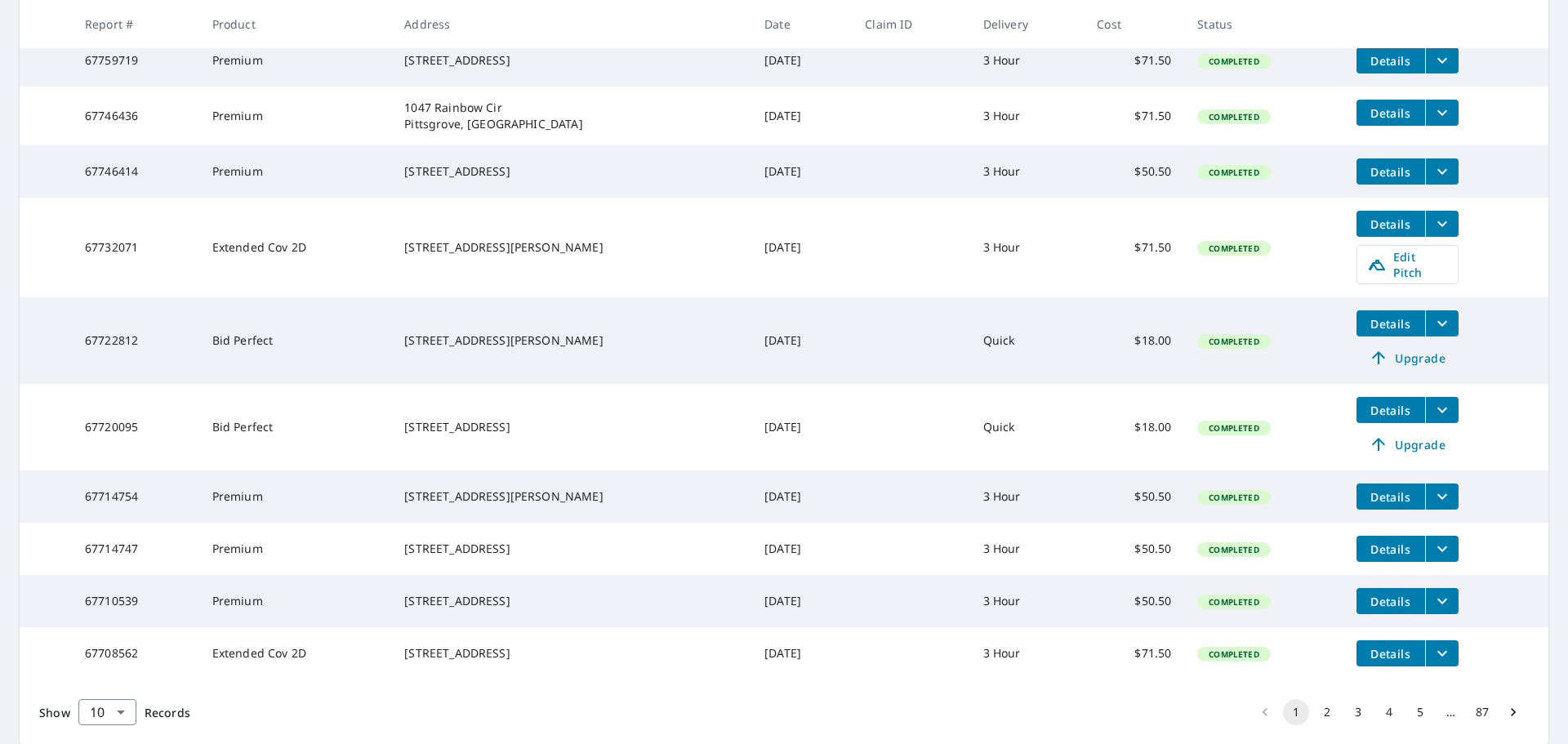
scroll to position [411, 0]
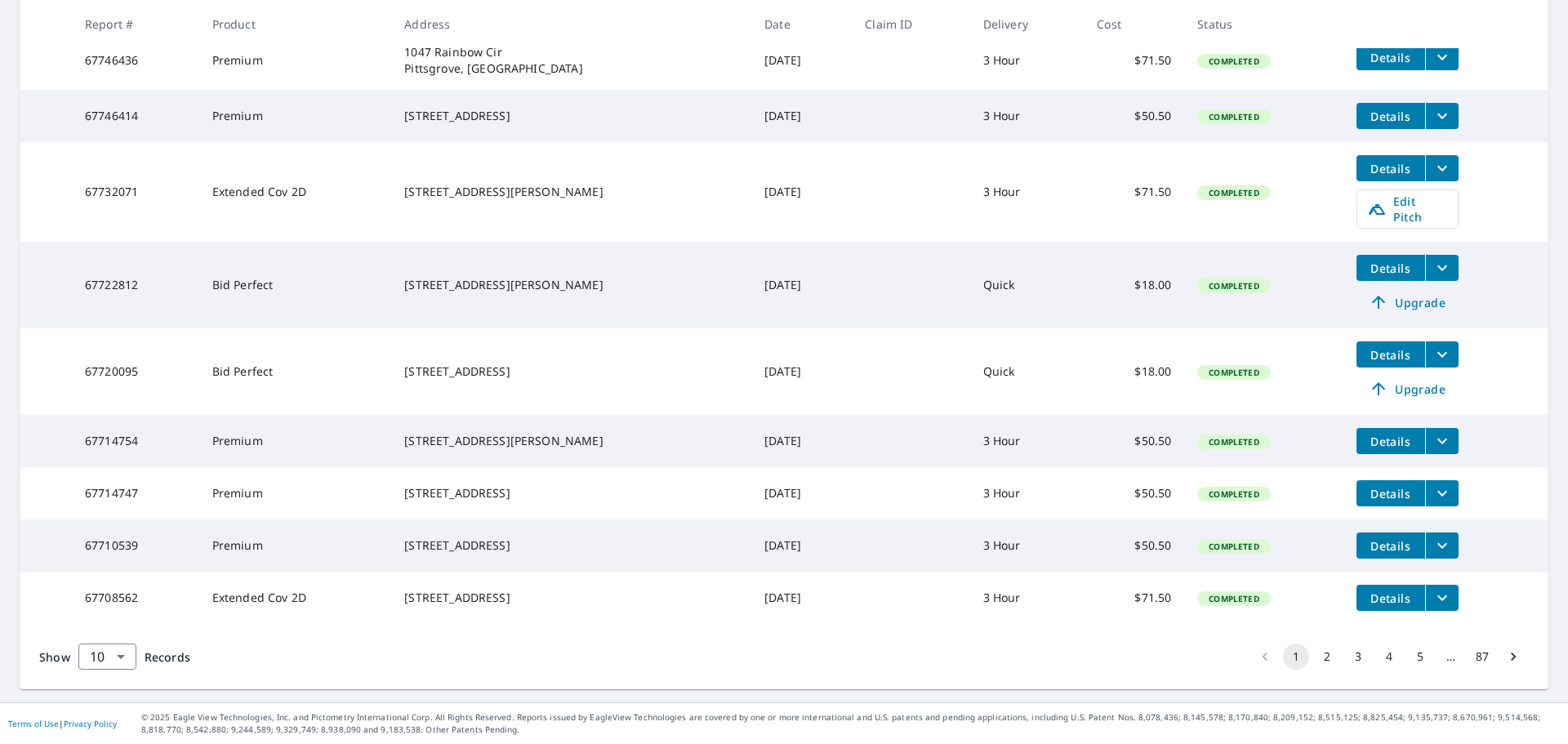
click at [1366, 592] on span "Details" at bounding box center [1391, 598] width 49 height 16
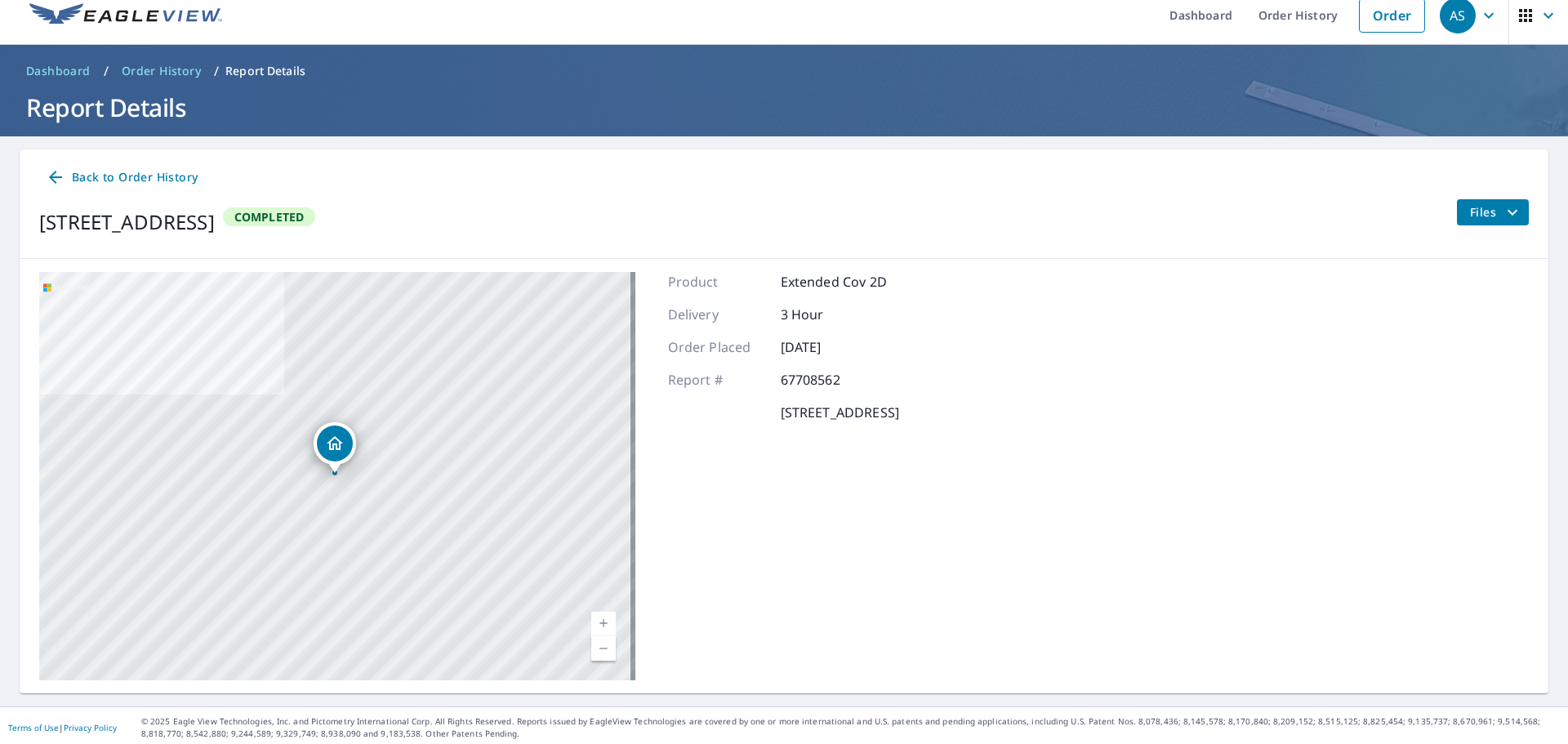
scroll to position [19, 0]
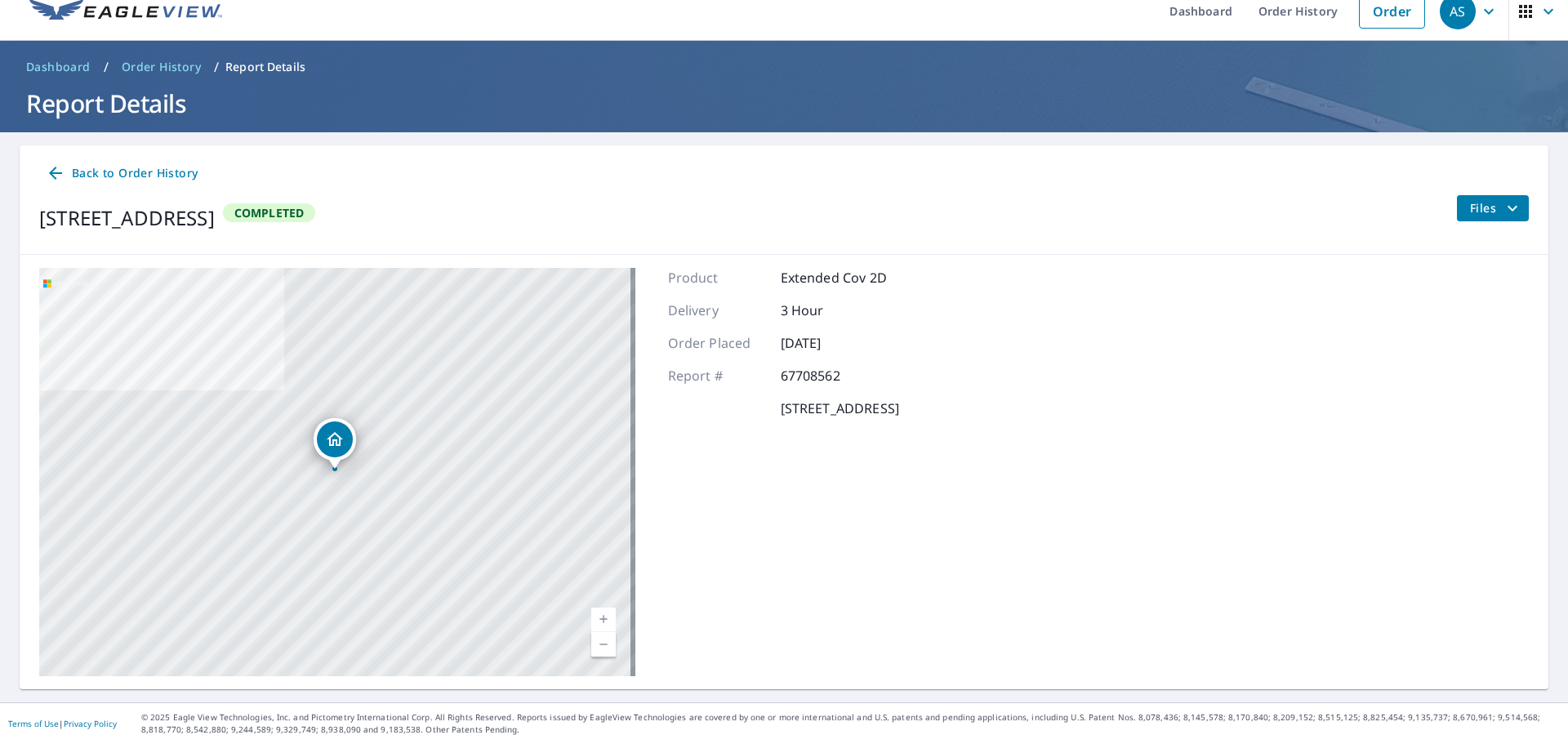
click at [1508, 208] on icon "filesDropdownBtn-67708562" at bounding box center [1512, 208] width 10 height 6
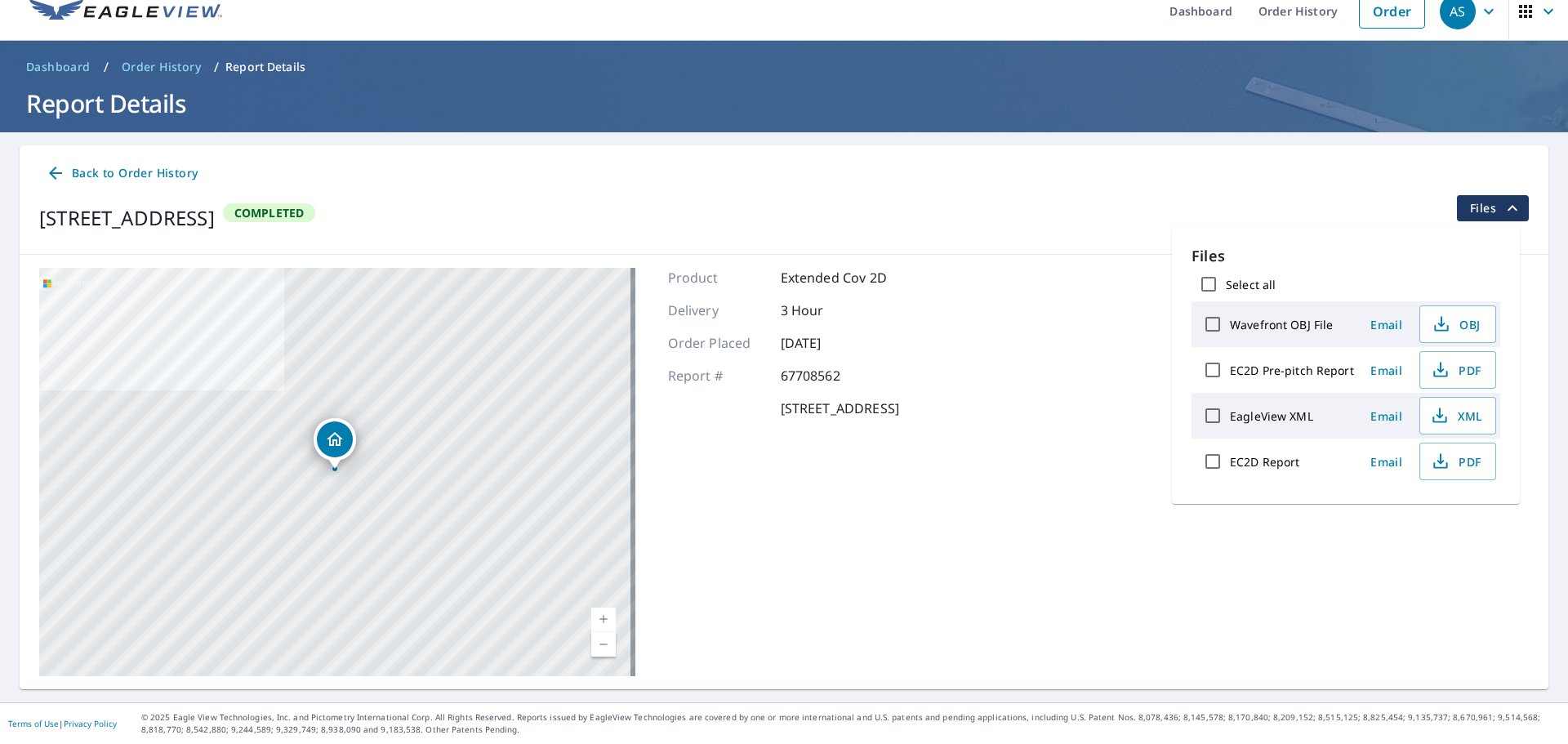
click at [1270, 415] on label "EagleView XML" at bounding box center [1271, 416] width 83 height 16
click at [1230, 415] on input "EagleView XML" at bounding box center [1212, 415] width 34 height 34
checkbox input "true"
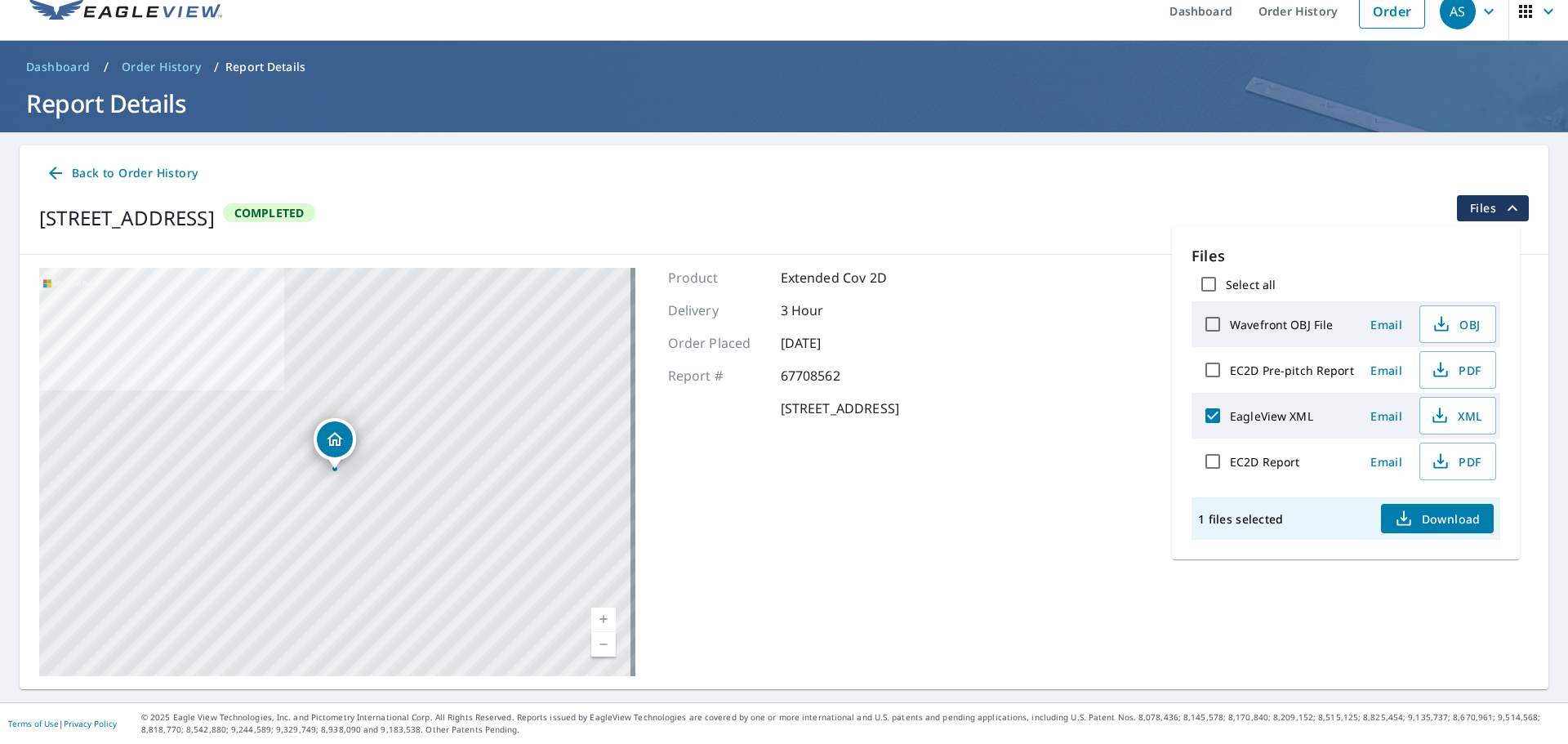
click at [1435, 512] on span "Download" at bounding box center [1437, 518] width 86 height 19
